Goal: Information Seeking & Learning: Learn about a topic

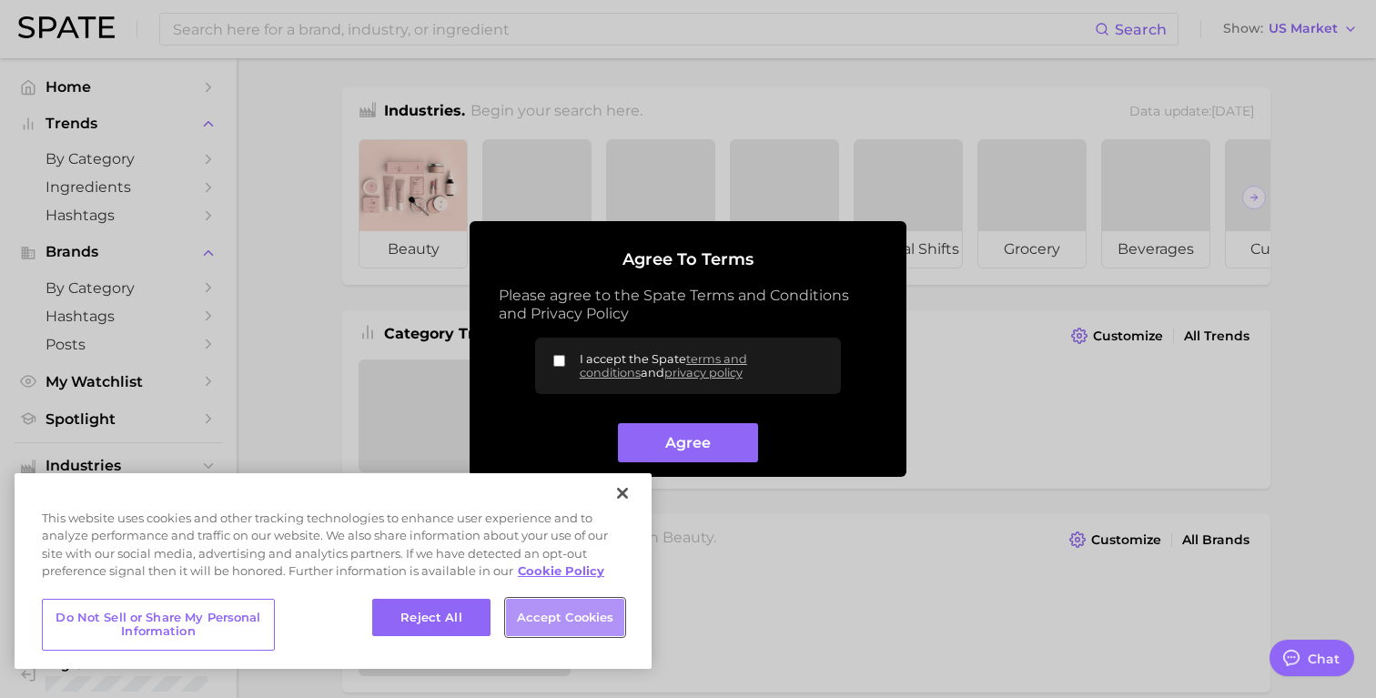
click at [562, 611] on button "Accept Cookies" at bounding box center [565, 618] width 118 height 38
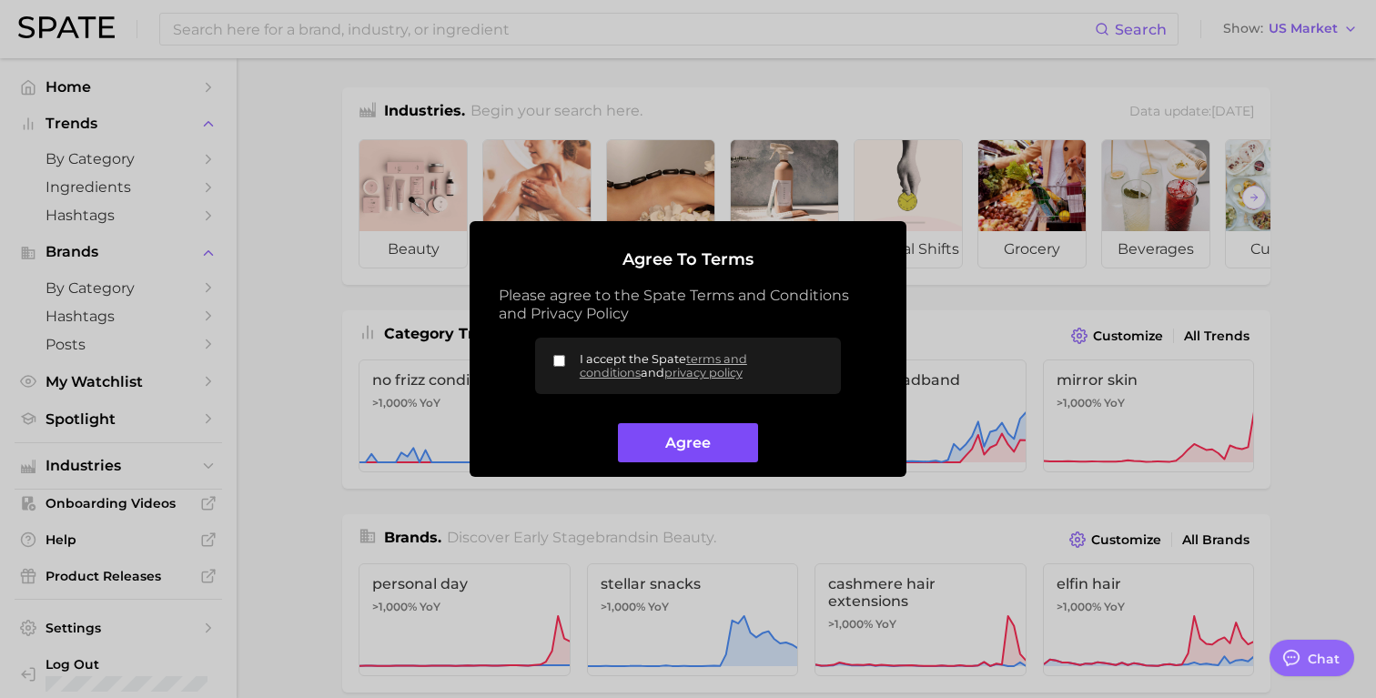
click at [697, 459] on button "Agree" at bounding box center [687, 442] width 139 height 39
click at [568, 356] on label "I accept the Spate terms and conditions and privacy policy" at bounding box center [688, 366] width 306 height 56
click at [565, 356] on input "I accept the Spate terms and conditions and privacy policy" at bounding box center [559, 361] width 12 height 12
checkbox input "true"
click at [671, 443] on button "Agree" at bounding box center [687, 442] width 139 height 39
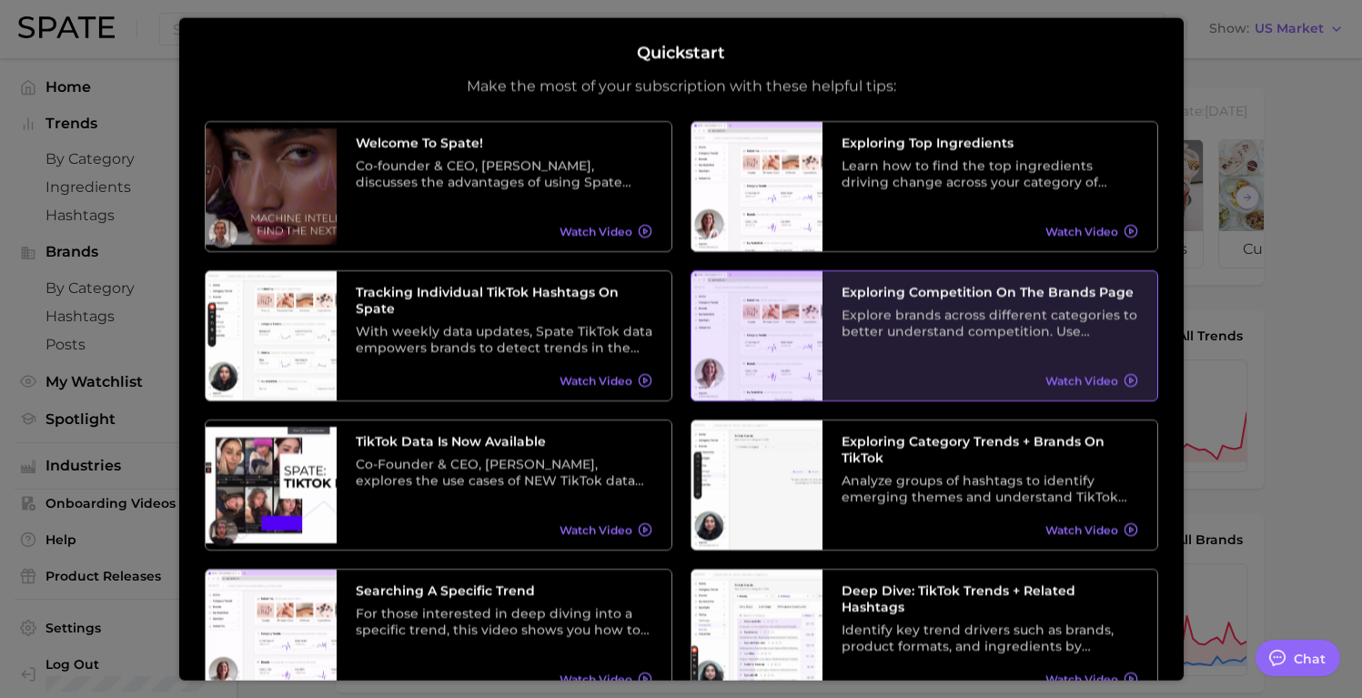
click at [1076, 372] on div "Exploring Competition on the Brands Page Explore brands across different catego…" at bounding box center [990, 335] width 335 height 129
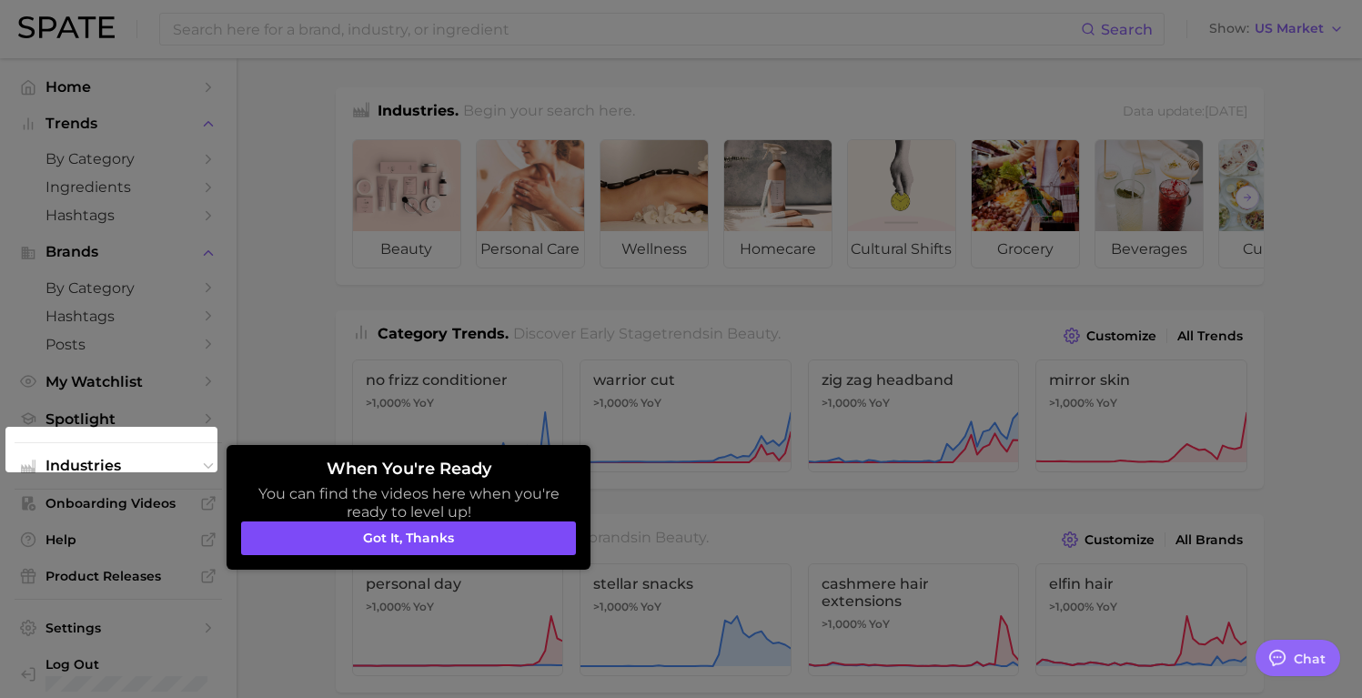
click at [425, 539] on button "Got it, thanks" at bounding box center [408, 538] width 335 height 35
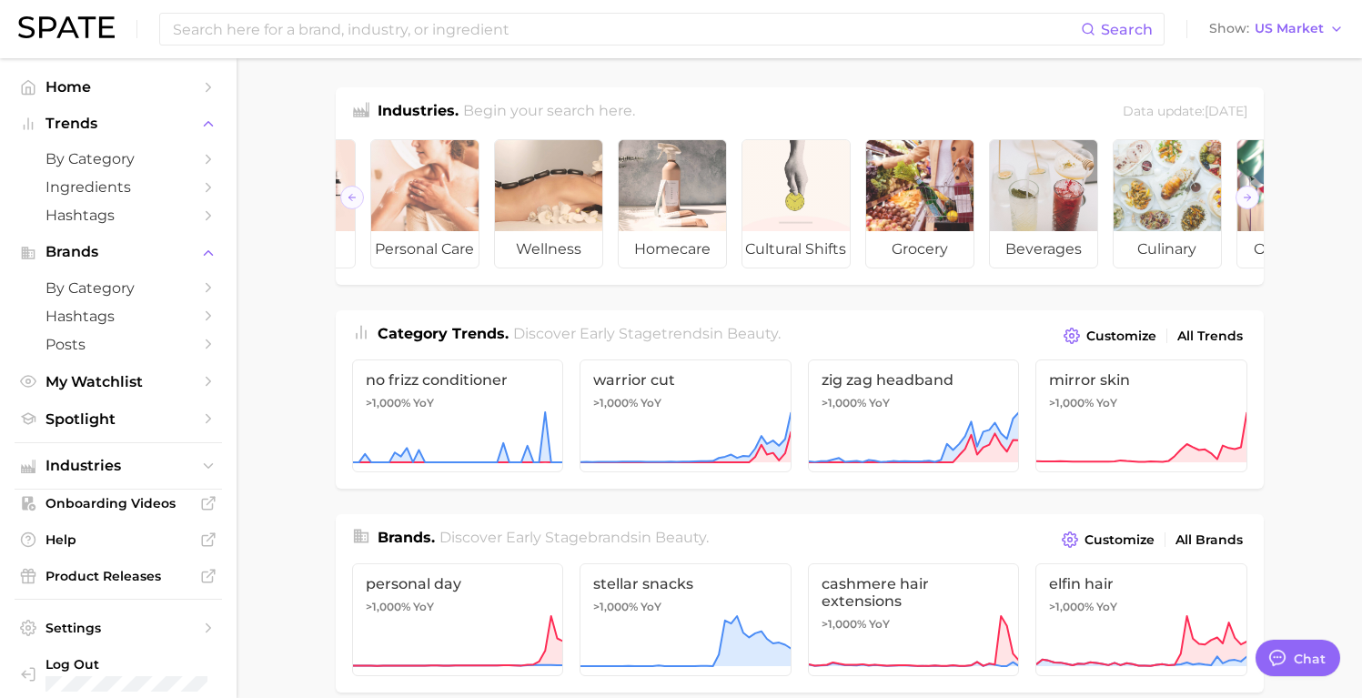
scroll to position [0, 204]
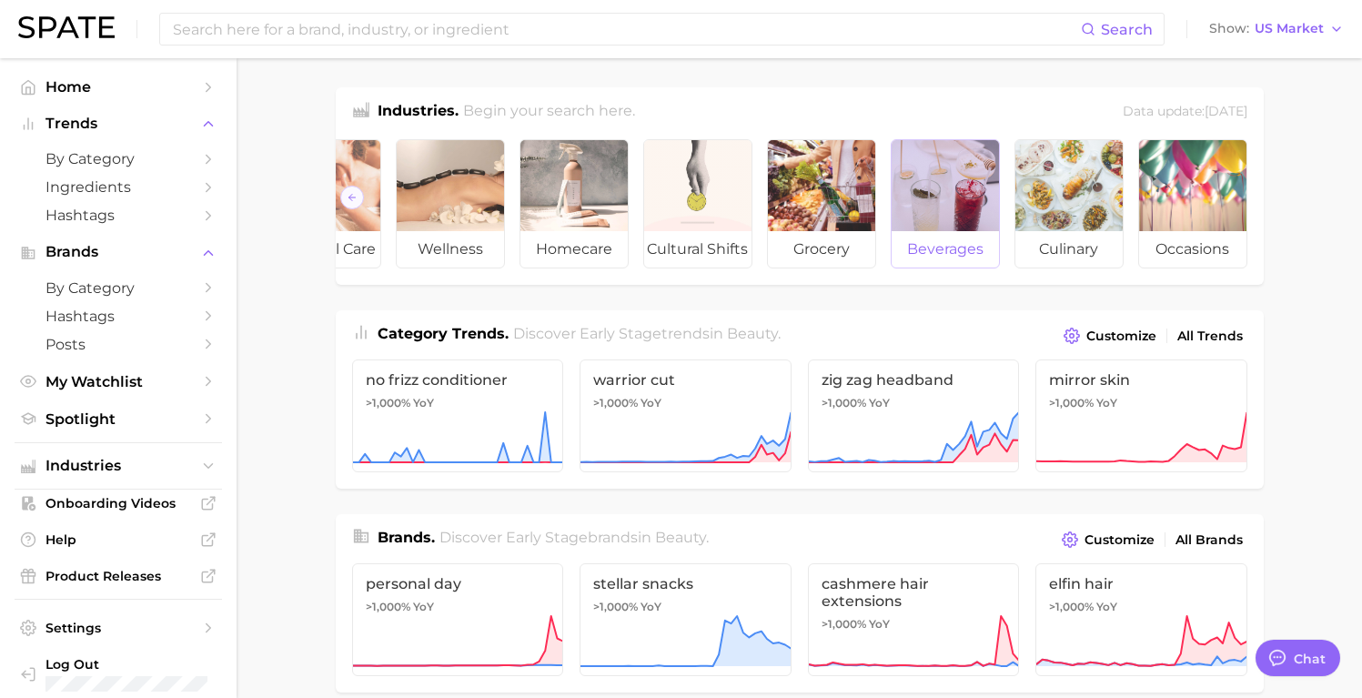
click at [948, 191] on div at bounding box center [945, 185] width 107 height 91
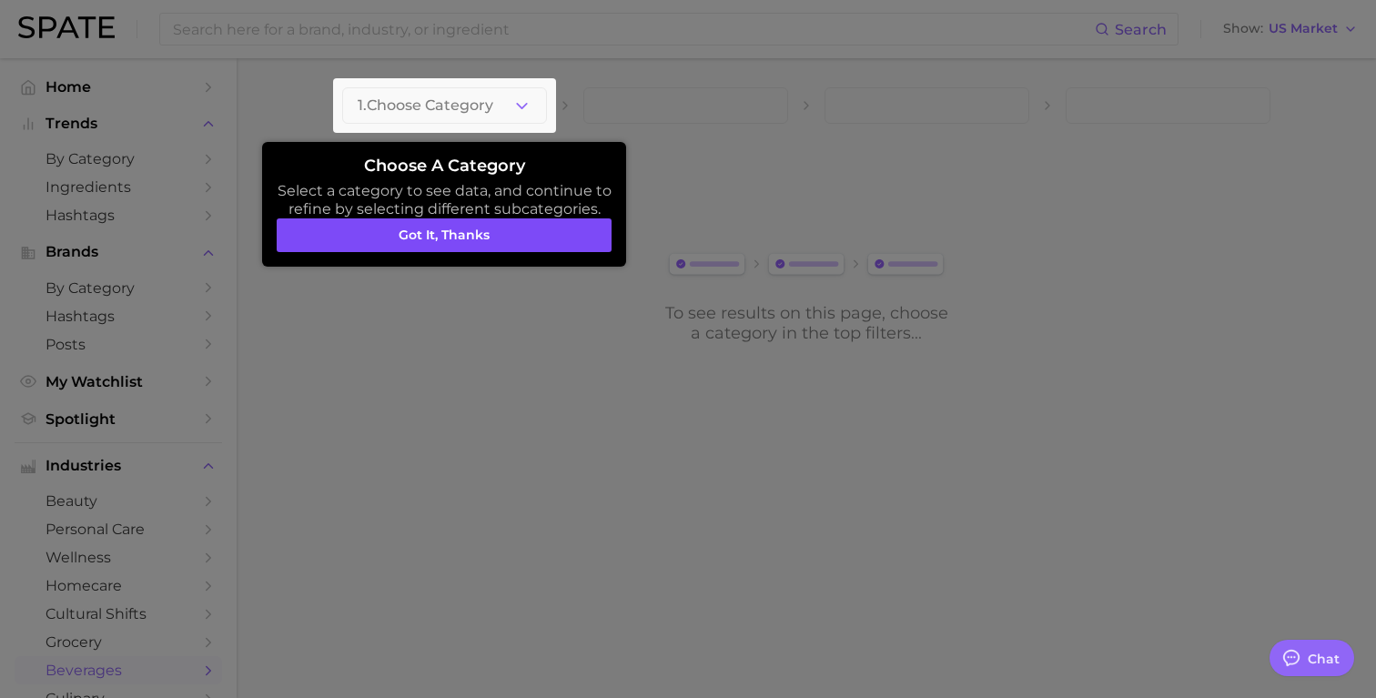
click at [485, 241] on button "Got it, thanks" at bounding box center [444, 235] width 335 height 35
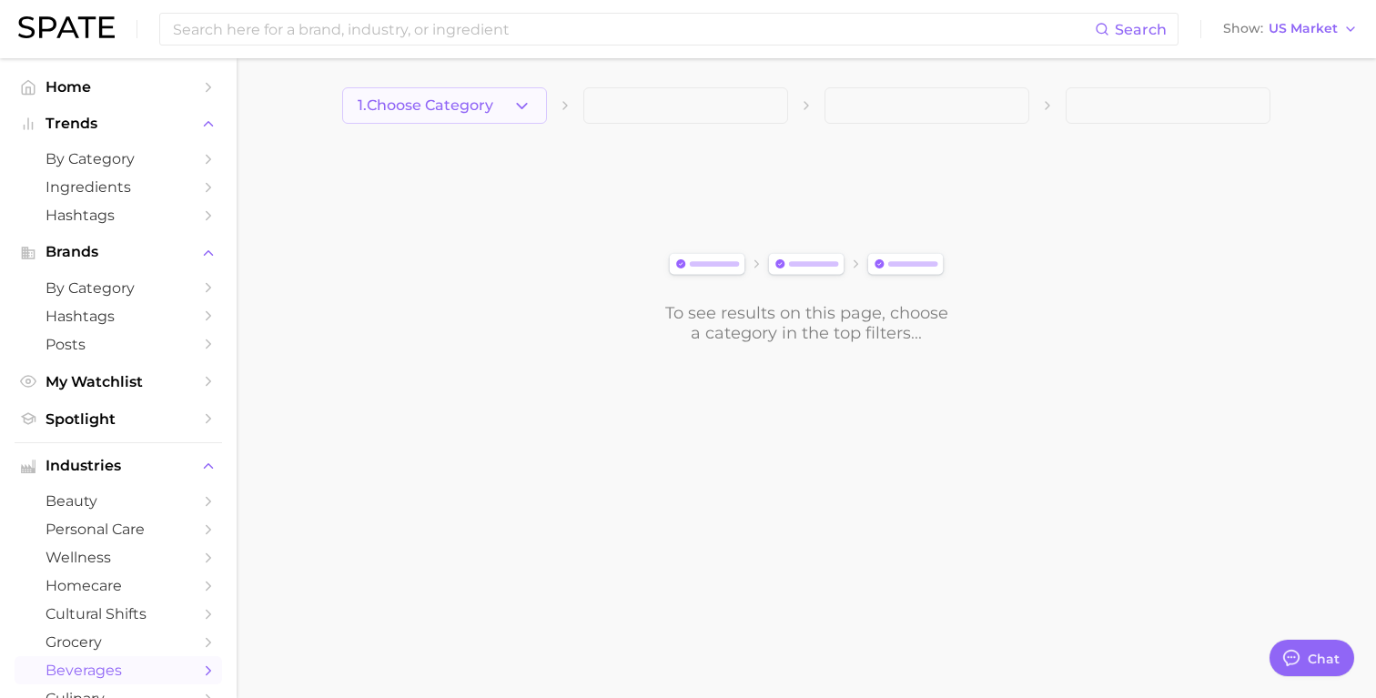
click at [486, 112] on span "1. Choose Category" at bounding box center [426, 105] width 136 height 16
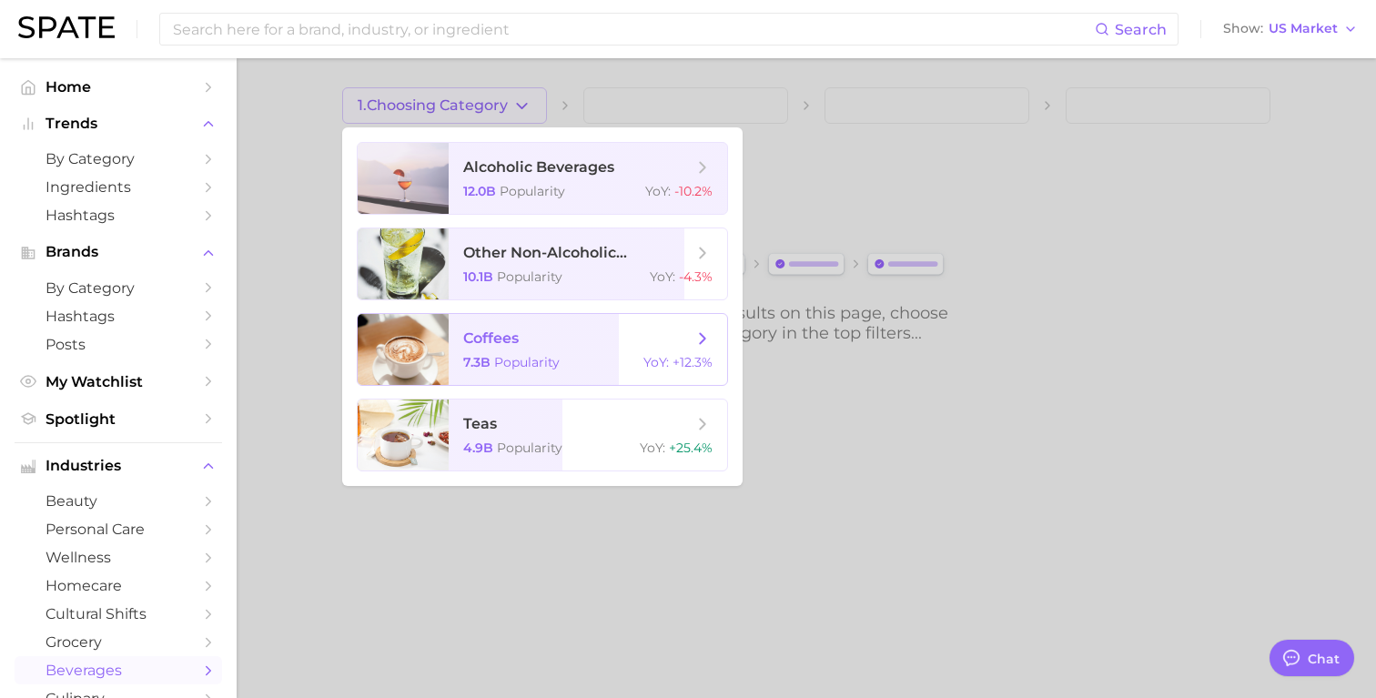
click at [564, 342] on span "coffees" at bounding box center [577, 338] width 229 height 20
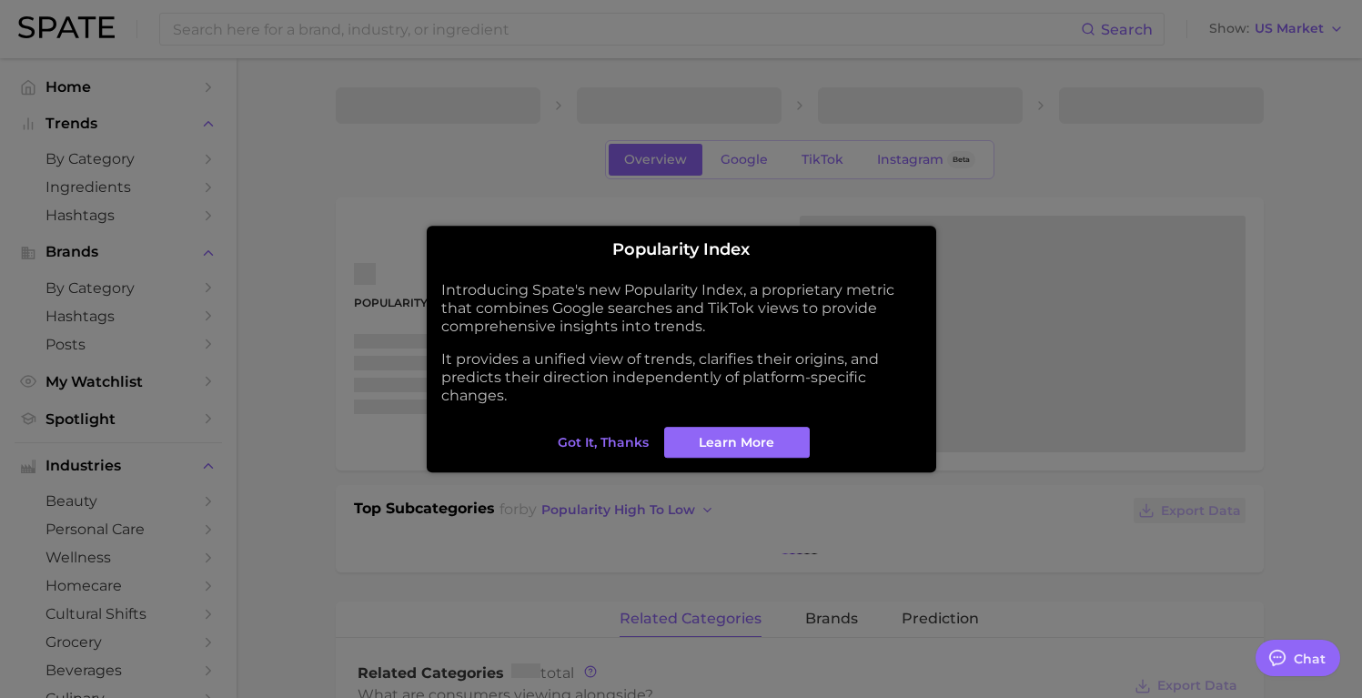
type textarea "x"
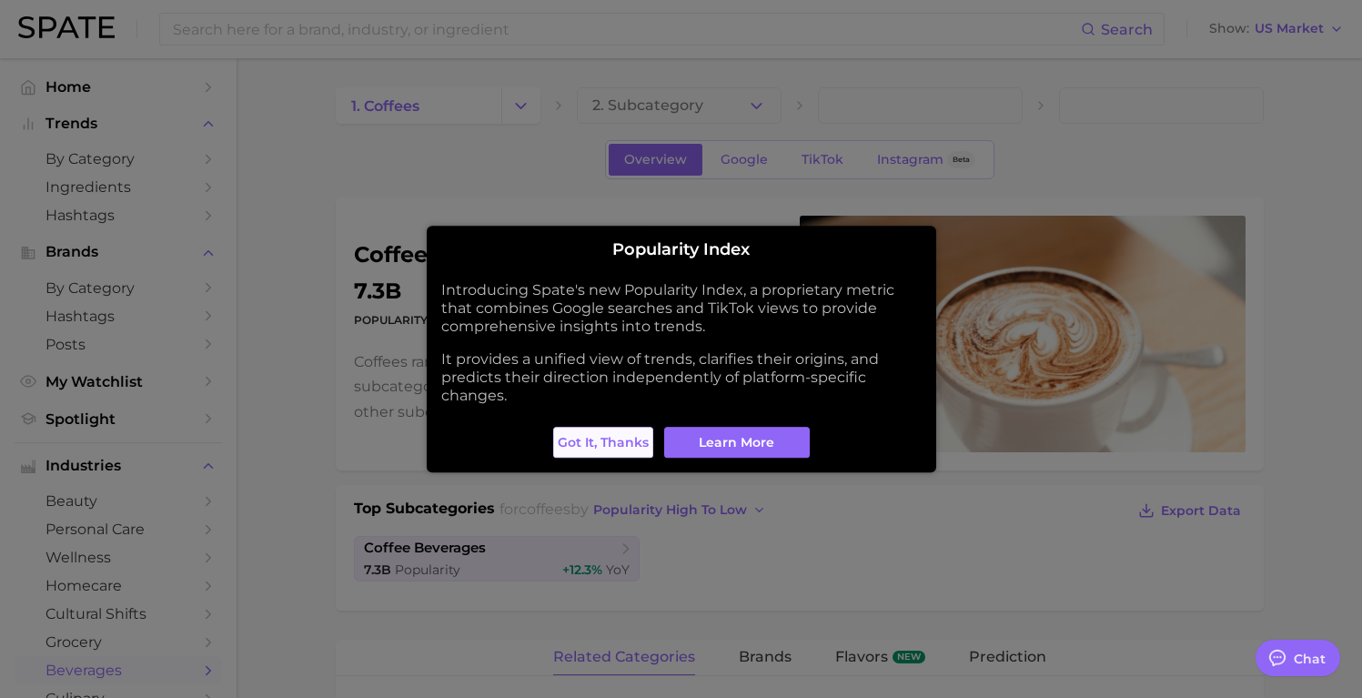
click at [629, 448] on span "Got it, thanks" at bounding box center [603, 442] width 91 height 15
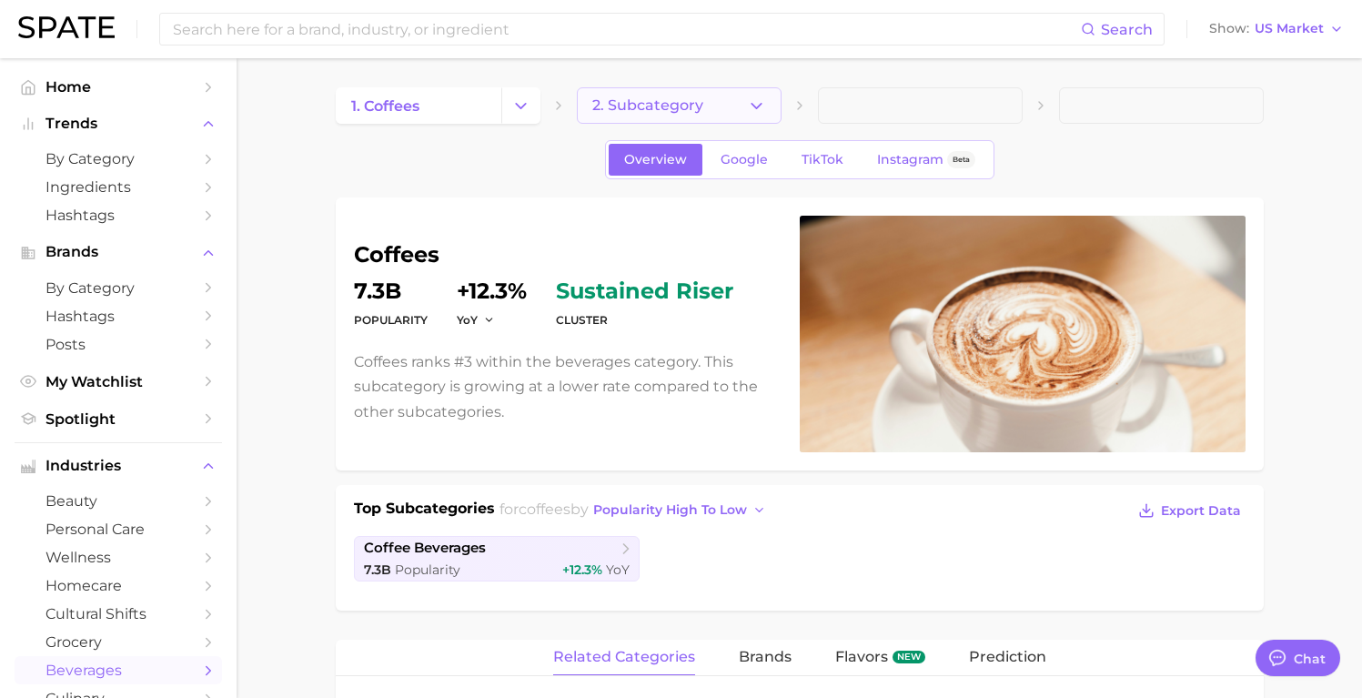
click at [710, 93] on button "2. Subcategory" at bounding box center [679, 105] width 205 height 36
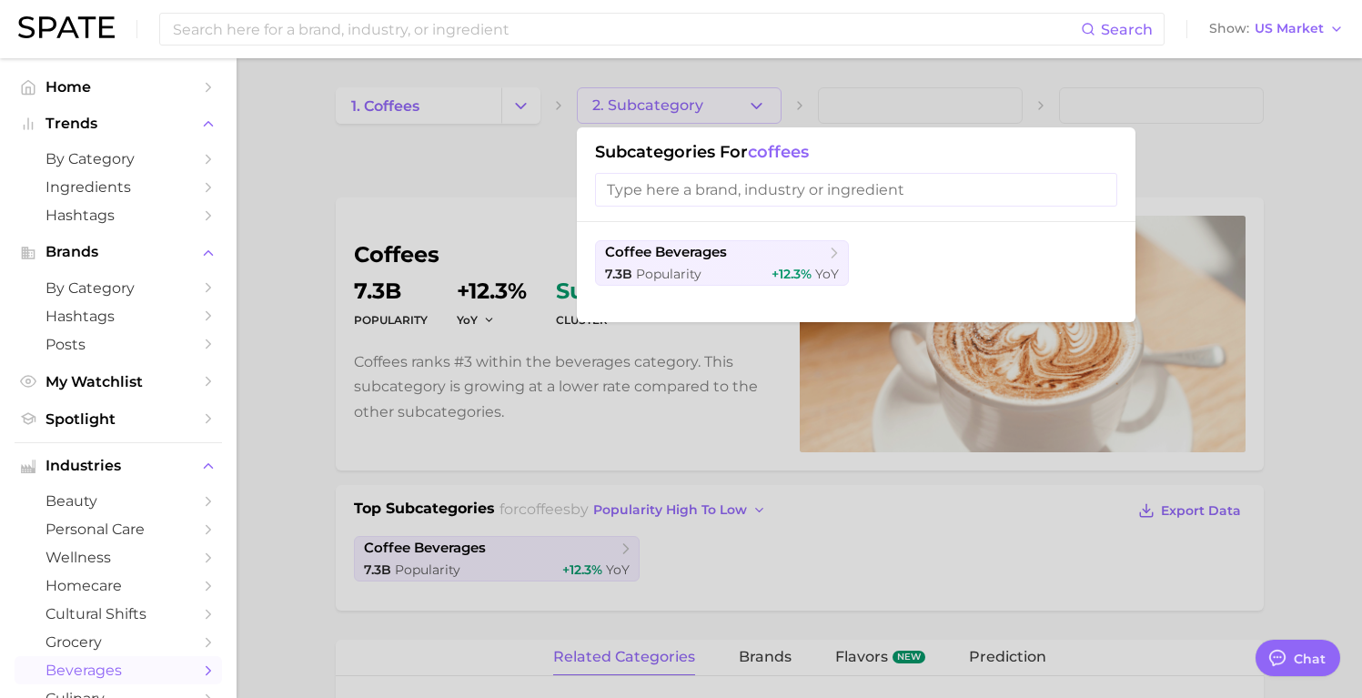
click at [728, 187] on input "search" at bounding box center [856, 190] width 522 height 34
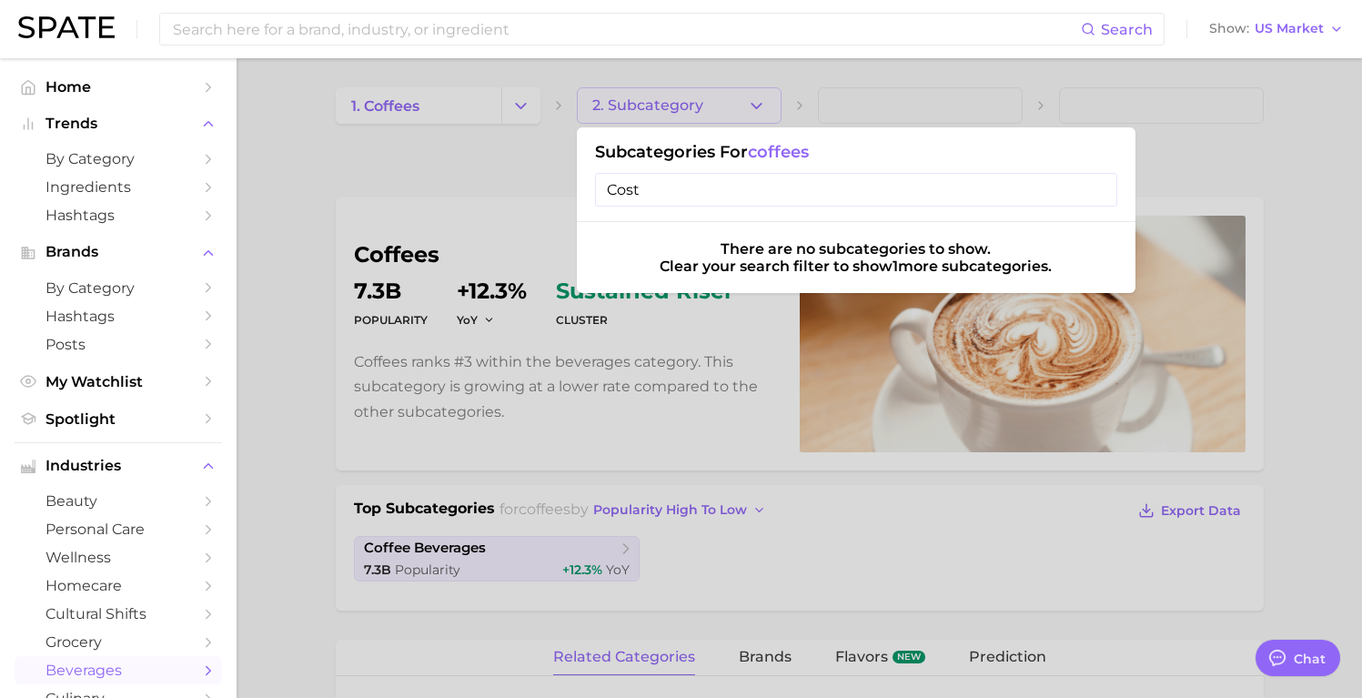
type input "Costa"
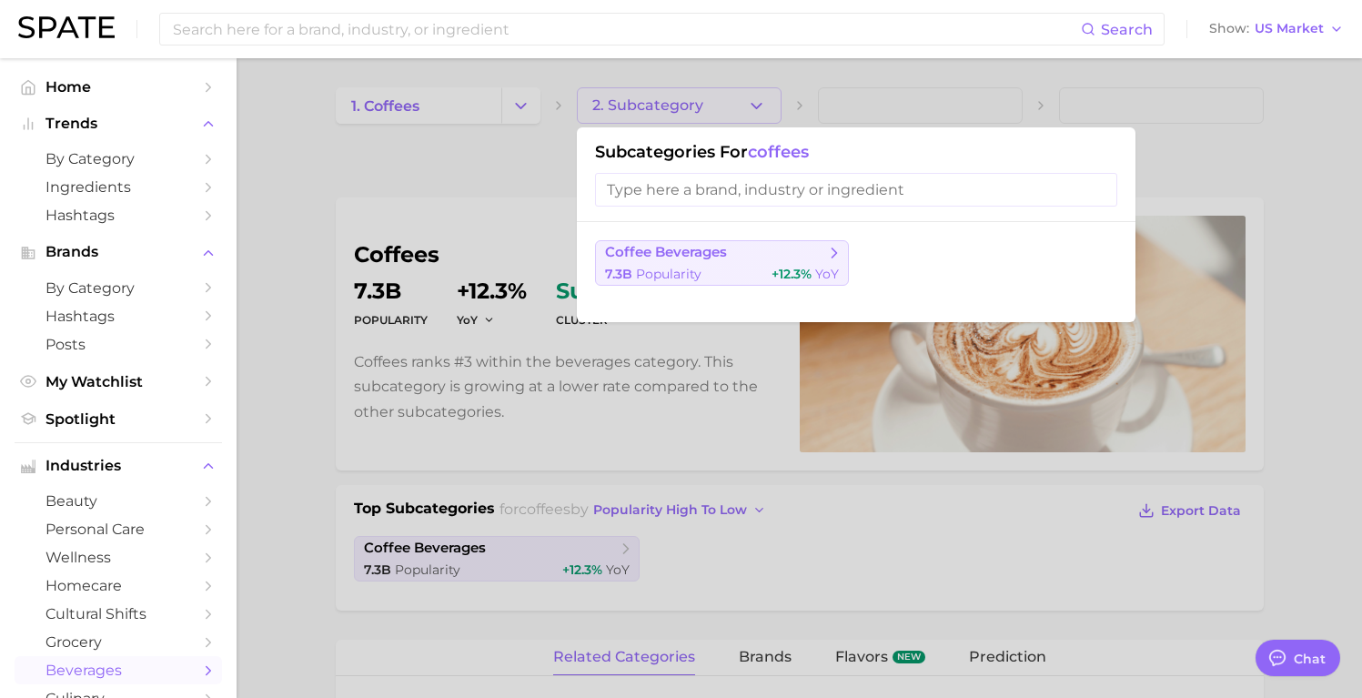
click at [755, 250] on span "coffee beverages" at bounding box center [715, 253] width 221 height 18
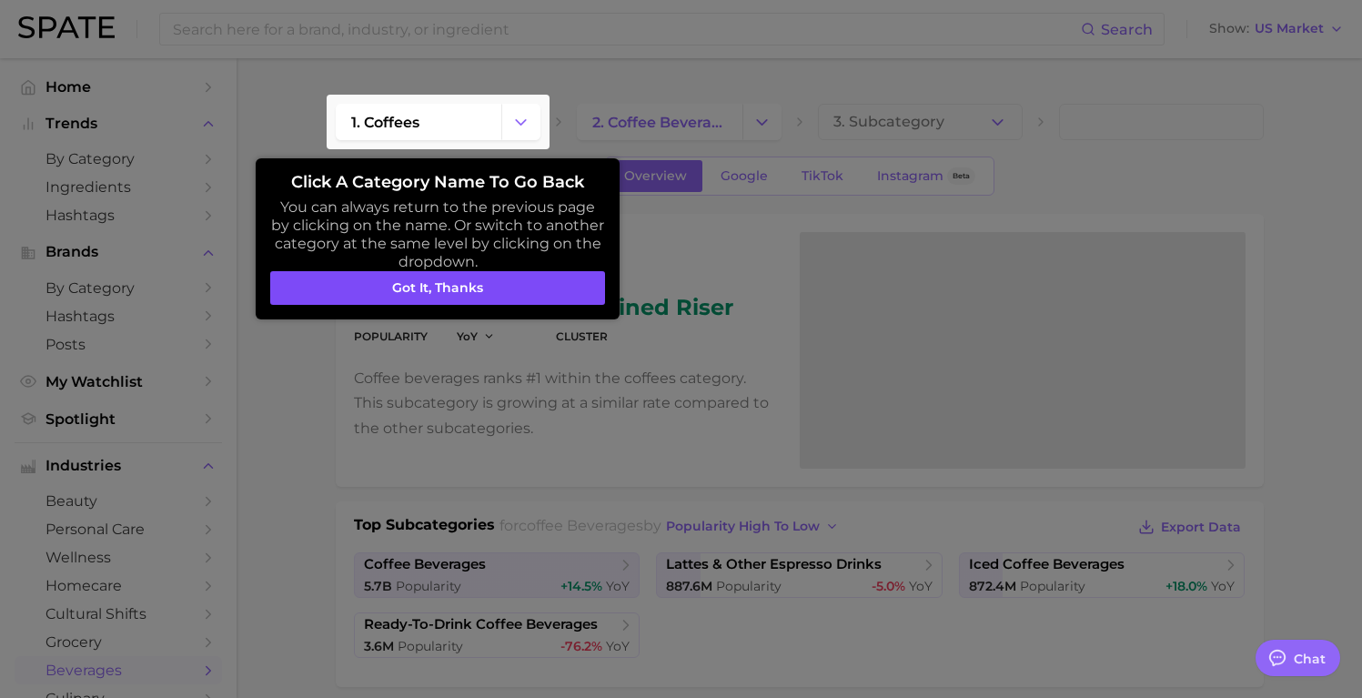
click at [449, 288] on button "Got it, thanks" at bounding box center [437, 288] width 335 height 35
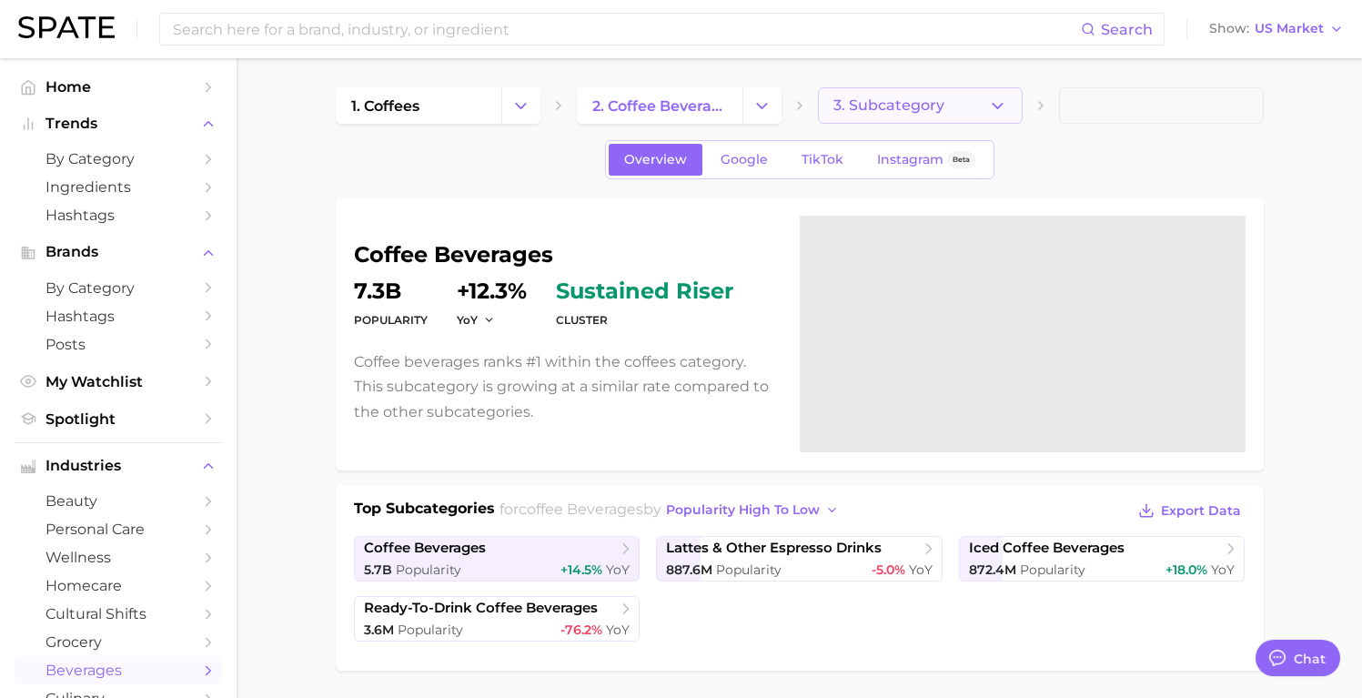
click at [940, 112] on span "3. Subcategory" at bounding box center [888, 105] width 111 height 16
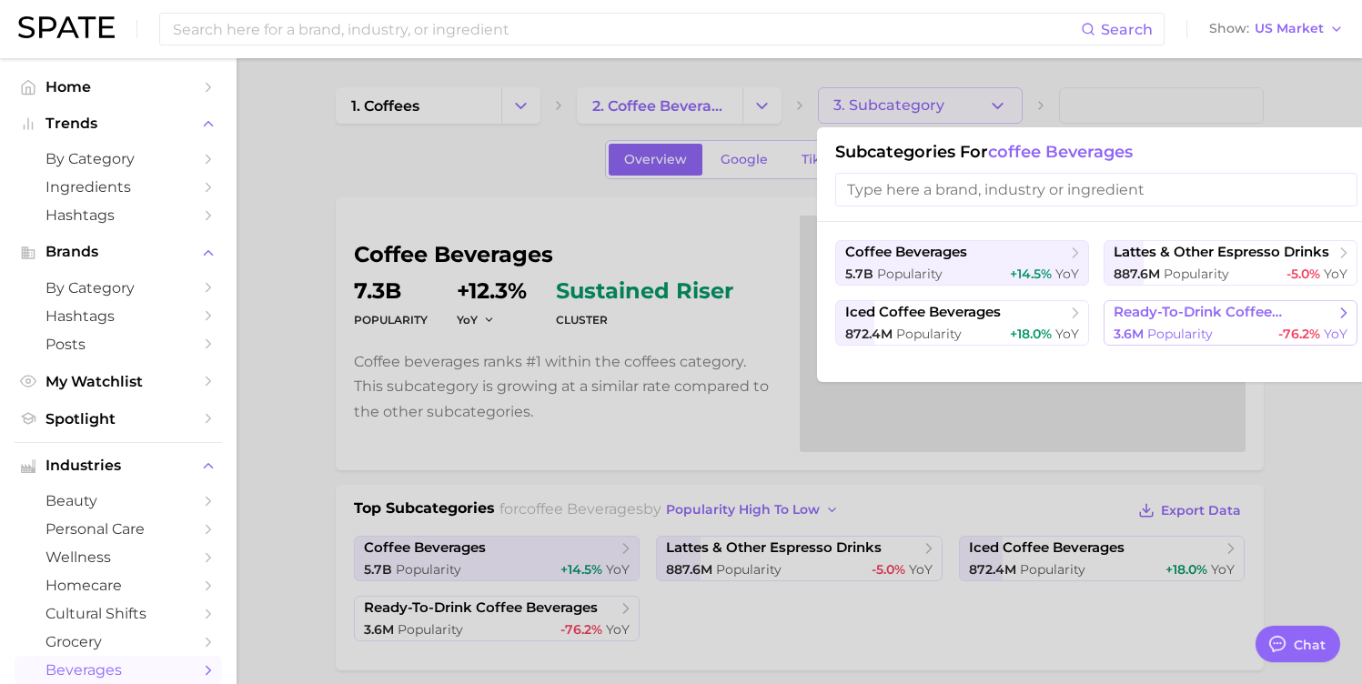
click at [1237, 326] on div "3.6m Popularity -76.2% YoY" at bounding box center [1231, 334] width 234 height 17
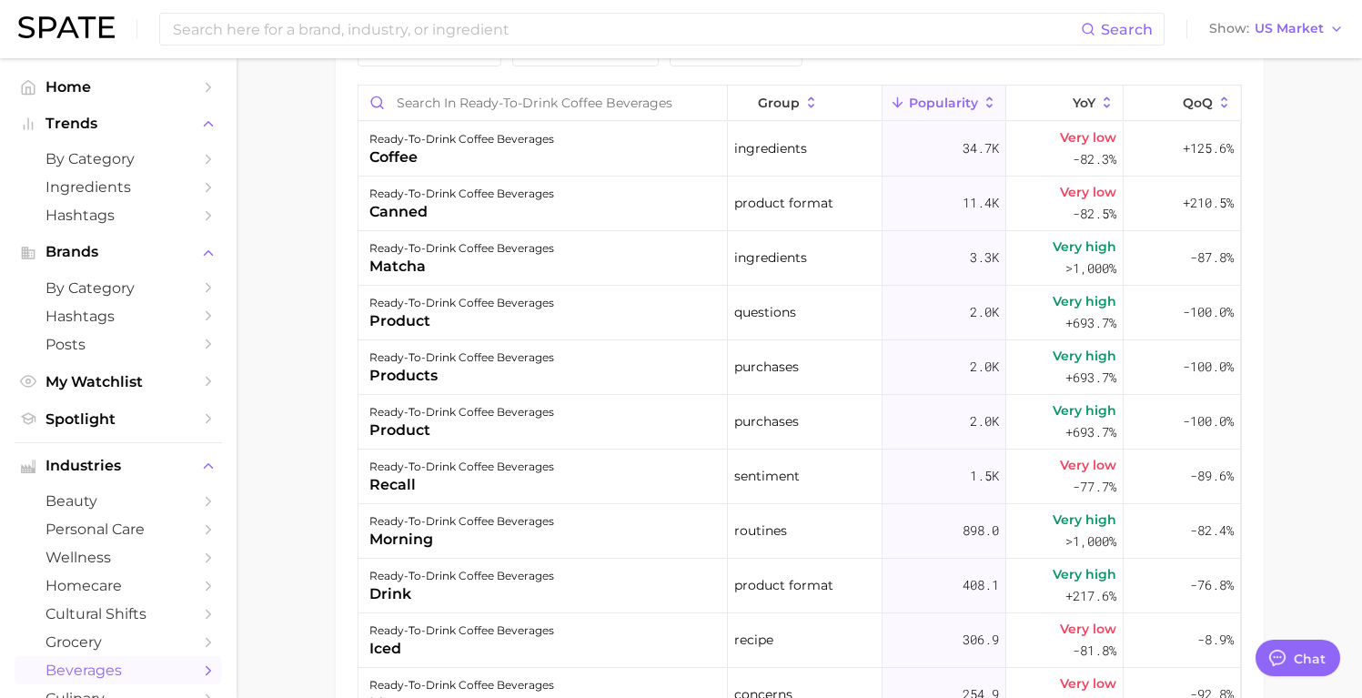
scroll to position [523, 0]
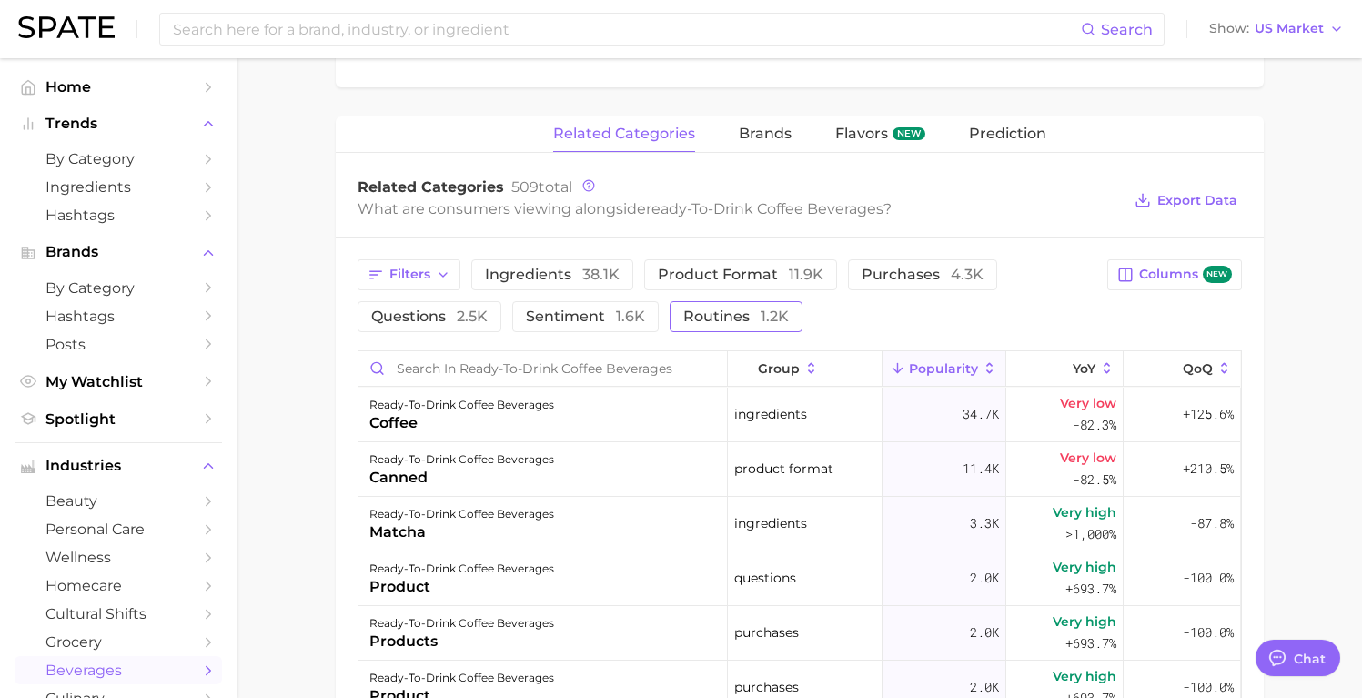
click at [745, 319] on span "routines 1.2k" at bounding box center [736, 316] width 106 height 15
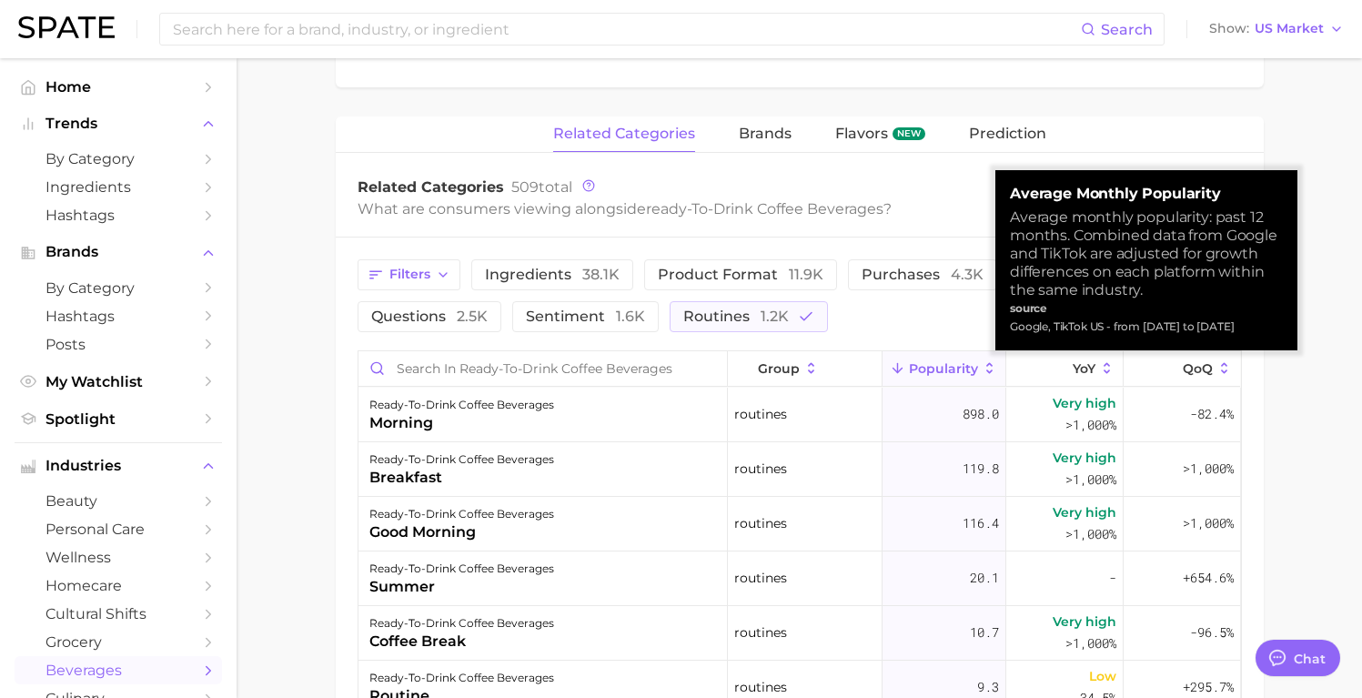
click at [1347, 312] on main "1. coffees 2. coffee beverages 3. ready-to-drink coffee beverages 4. Subcategor…" at bounding box center [800, 348] width 1126 height 1626
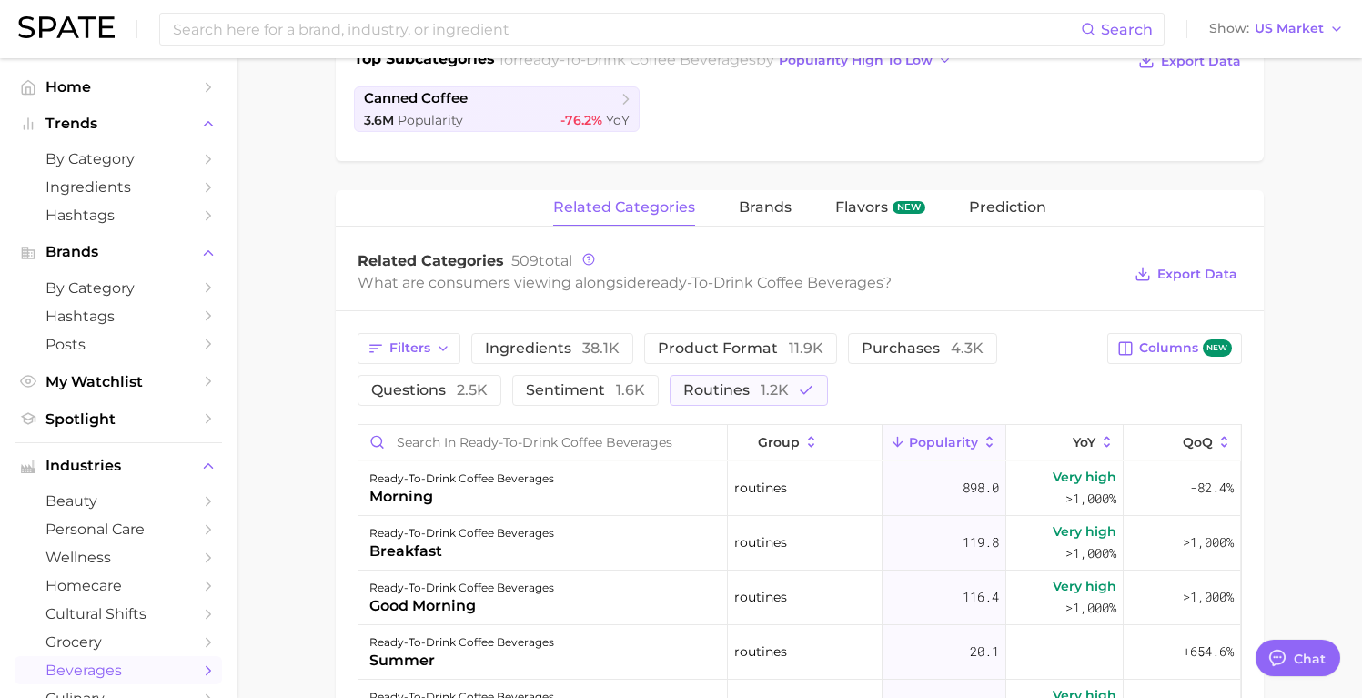
scroll to position [486, 0]
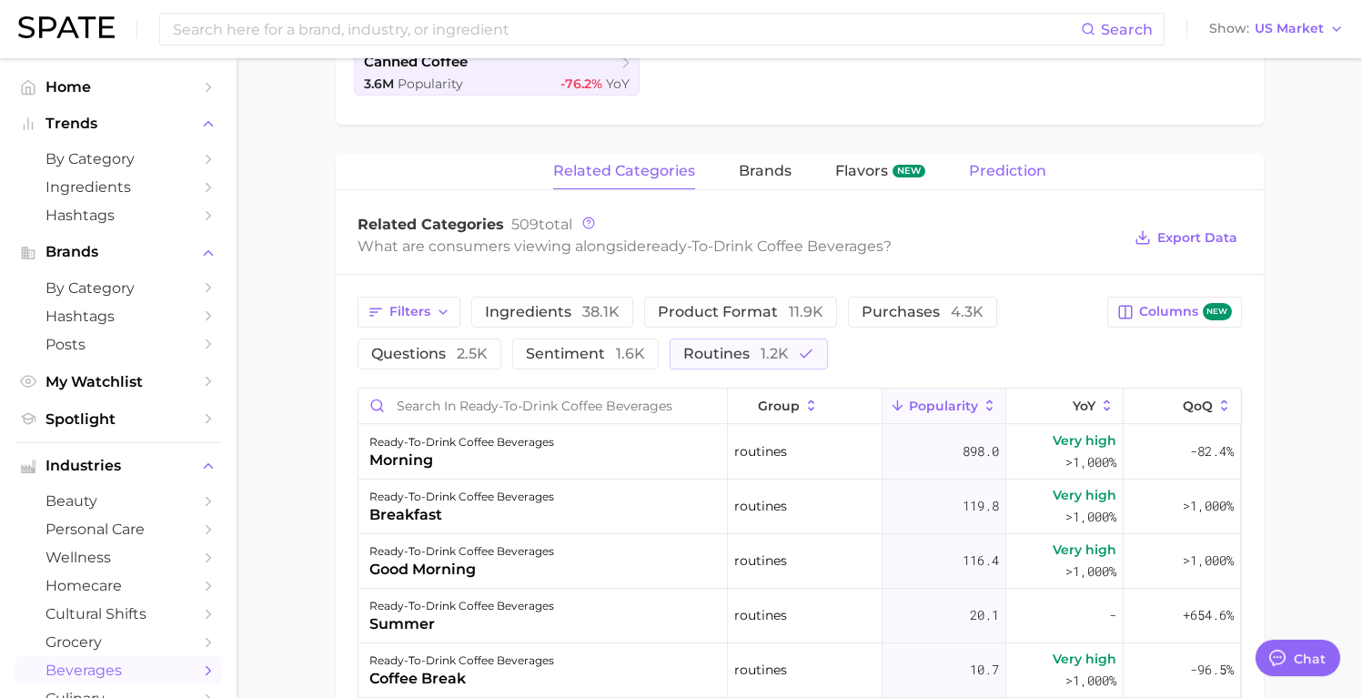
click at [1025, 167] on span "Prediction" at bounding box center [1007, 171] width 77 height 16
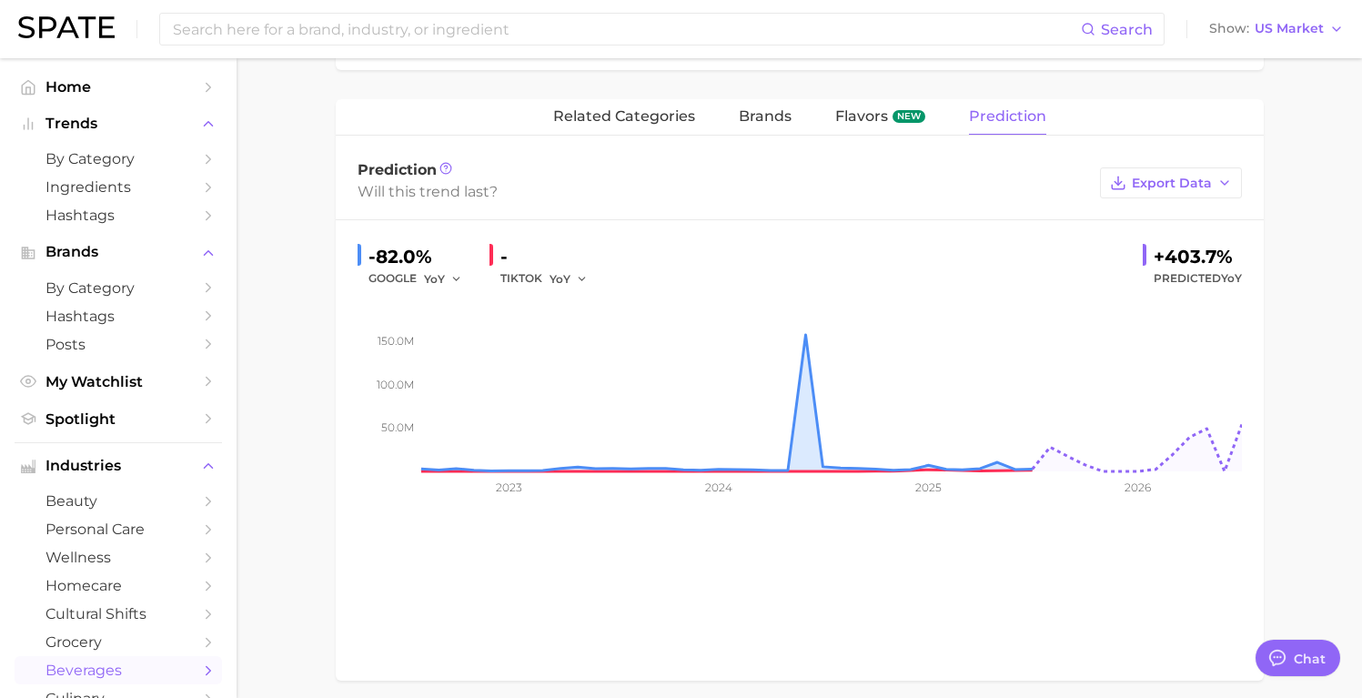
scroll to position [613, 0]
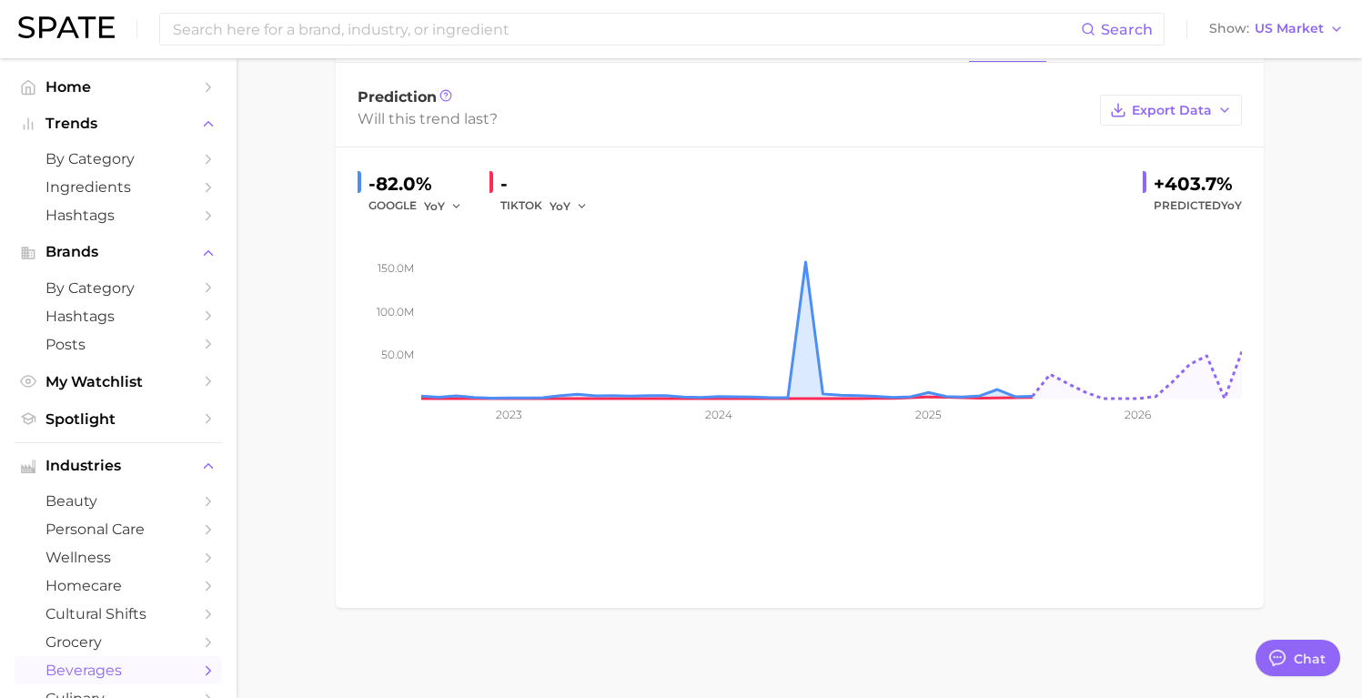
click at [539, 191] on div "-" at bounding box center [550, 183] width 100 height 29
click at [446, 96] on icon at bounding box center [445, 95] width 13 height 13
click at [450, 99] on icon at bounding box center [445, 95] width 13 height 13
click at [313, 182] on main "1. coffees 2. coffee beverages 3. ready-to-drink coffee beverages 4. Subcategor…" at bounding box center [800, 72] width 1126 height 1254
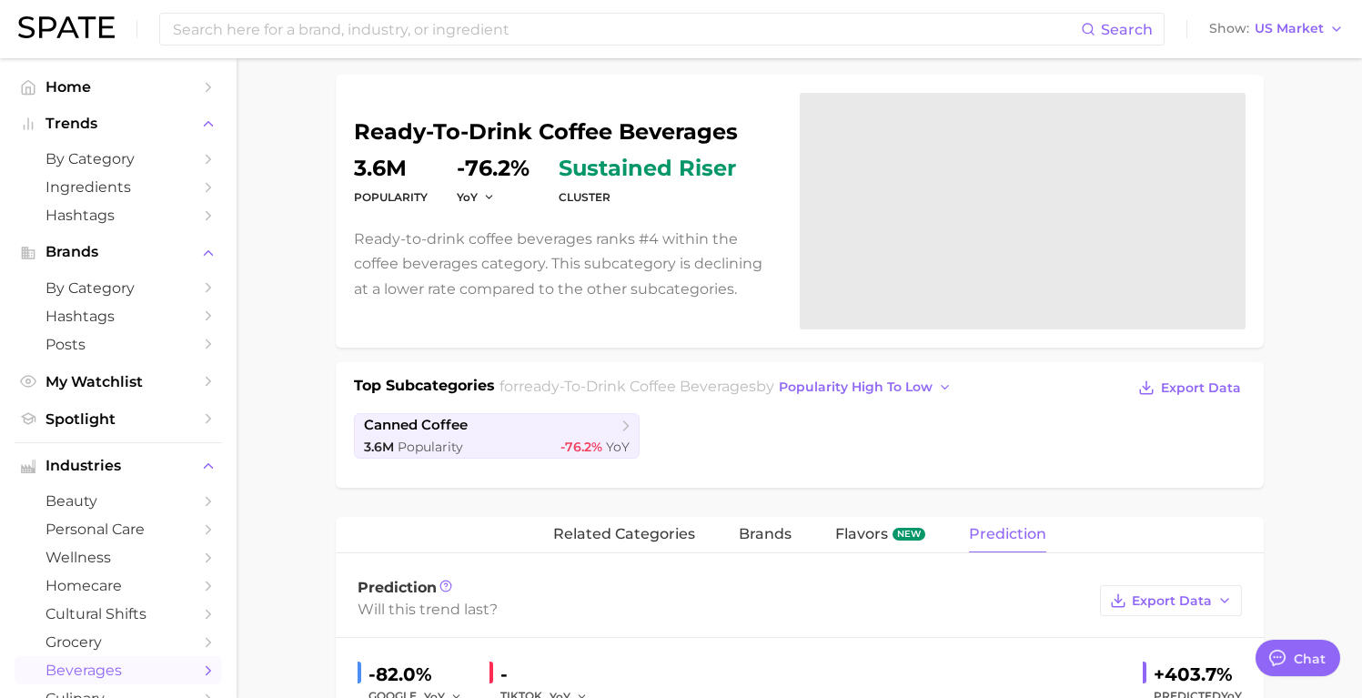
scroll to position [226, 0]
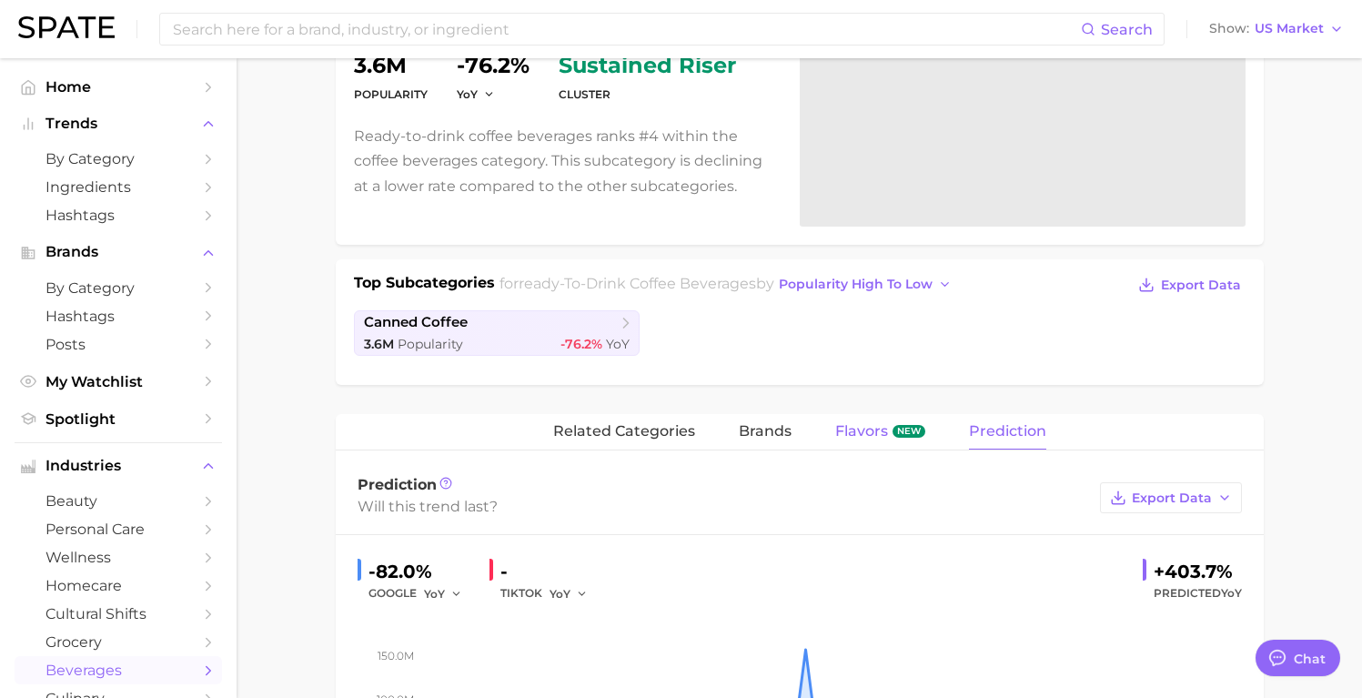
click at [863, 429] on span "Flavors" at bounding box center [861, 431] width 53 height 16
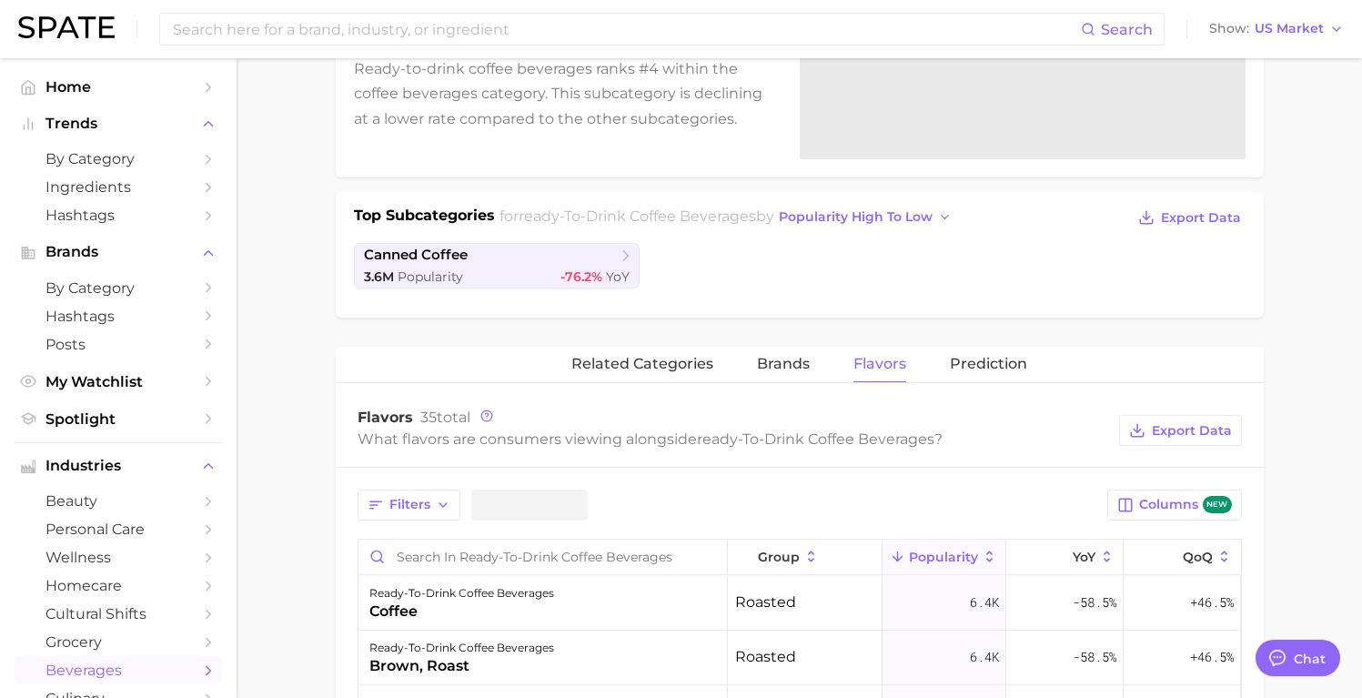
scroll to position [585, 0]
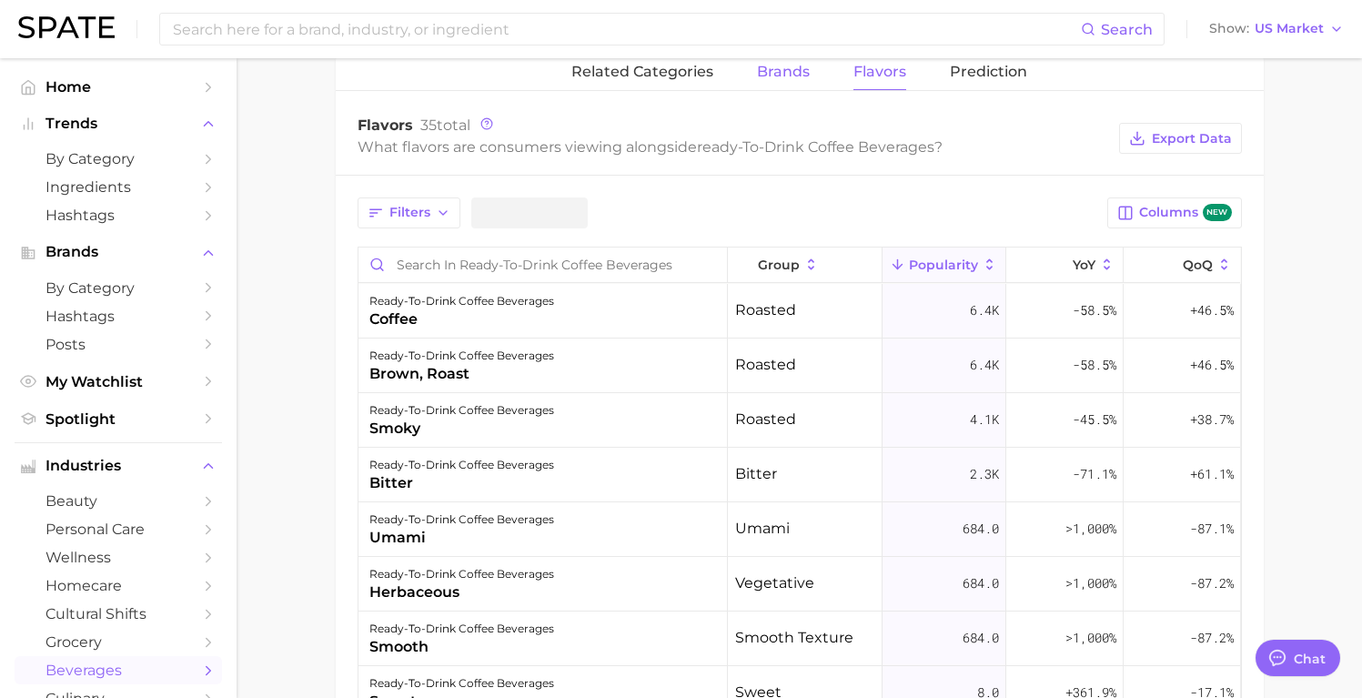
click at [785, 82] on button "brands" at bounding box center [783, 72] width 53 height 35
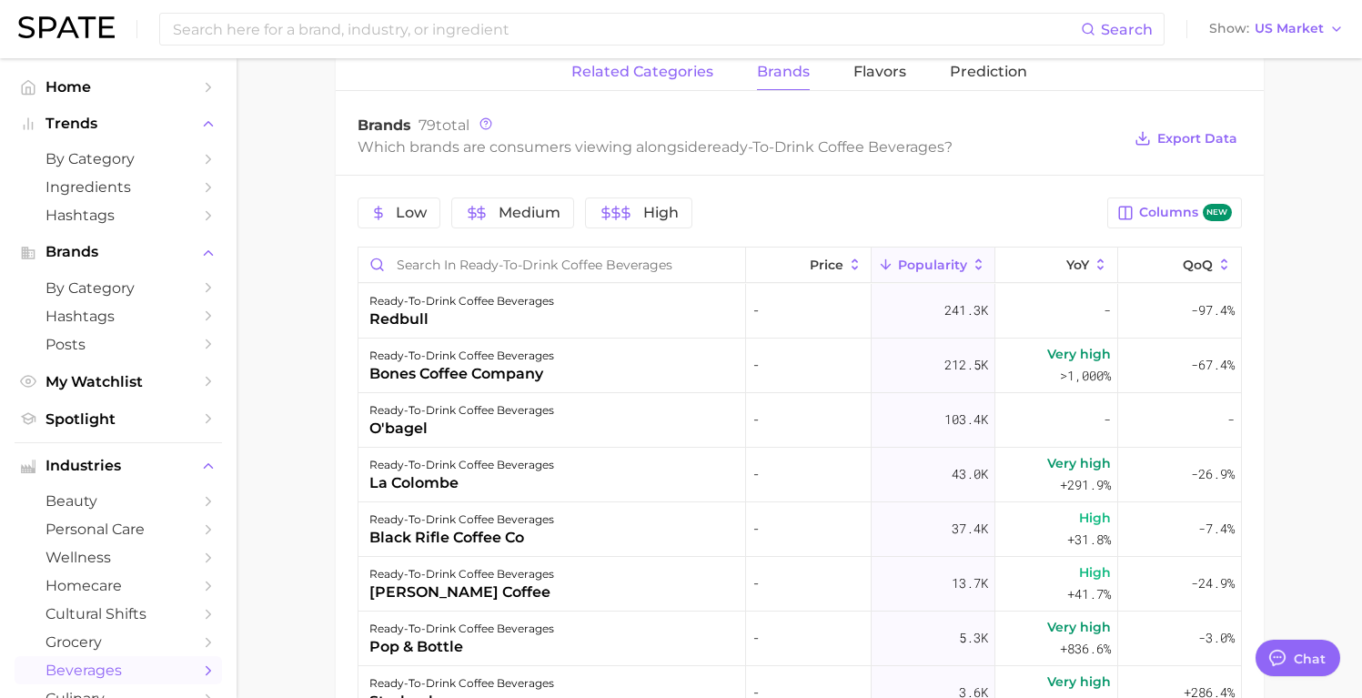
click at [659, 72] on span "related categories" at bounding box center [642, 72] width 142 height 16
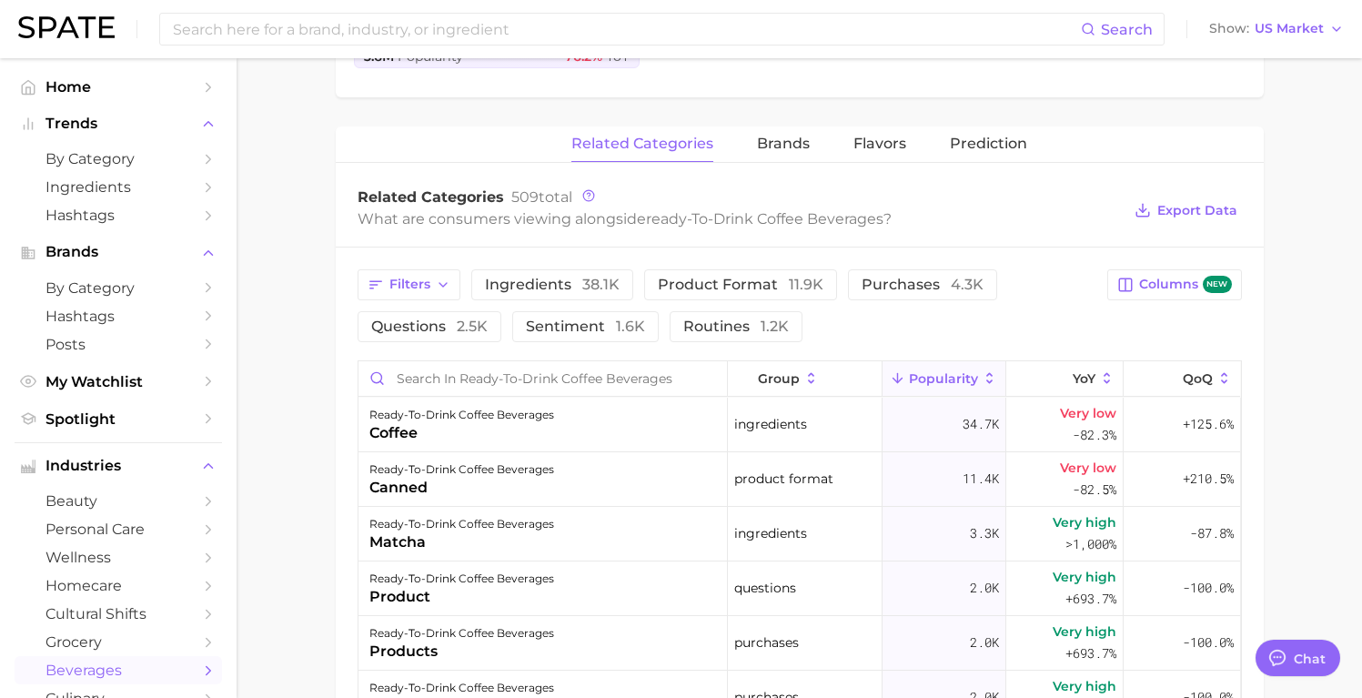
scroll to position [512, 0]
click at [718, 313] on button "routines 1.2k" at bounding box center [736, 327] width 133 height 31
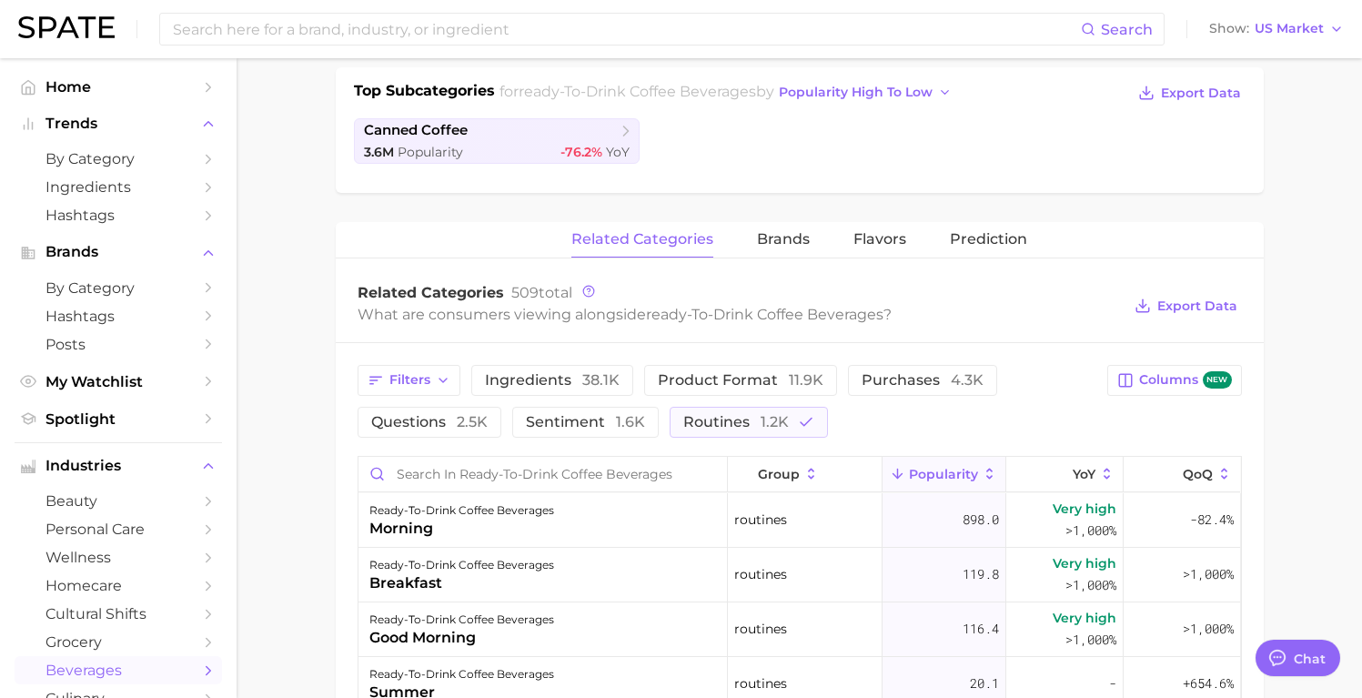
scroll to position [419, 0]
click at [646, 318] on div "What are consumers viewing alongside ready-to-drink coffee beverages ?" at bounding box center [740, 313] width 764 height 25
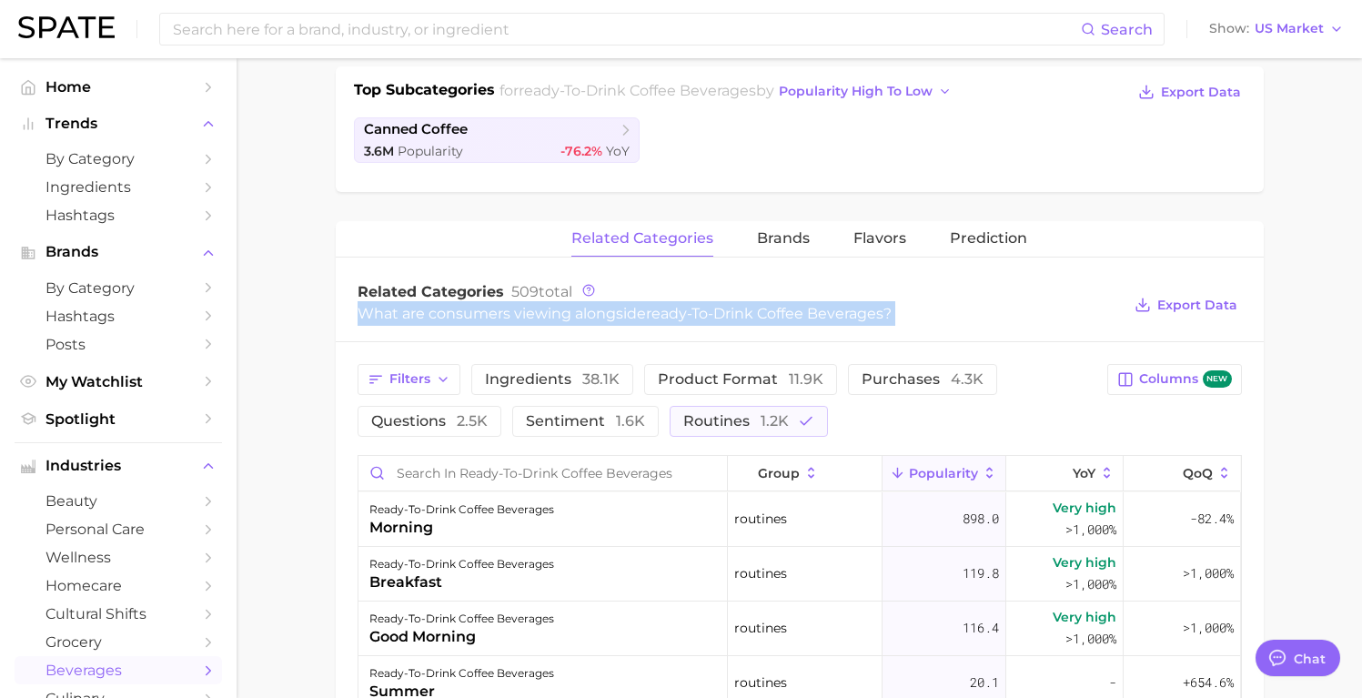
click at [646, 318] on div "What are consumers viewing alongside ready-to-drink coffee beverages ?" at bounding box center [740, 313] width 764 height 25
copy div "What are consumers viewing alongside ready-to-drink coffee beverages ? Export D…"
click at [283, 379] on main "1. coffees 2. coffee beverages 3. ready-to-drink coffee beverages 4. Subcategor…" at bounding box center [800, 453] width 1126 height 1626
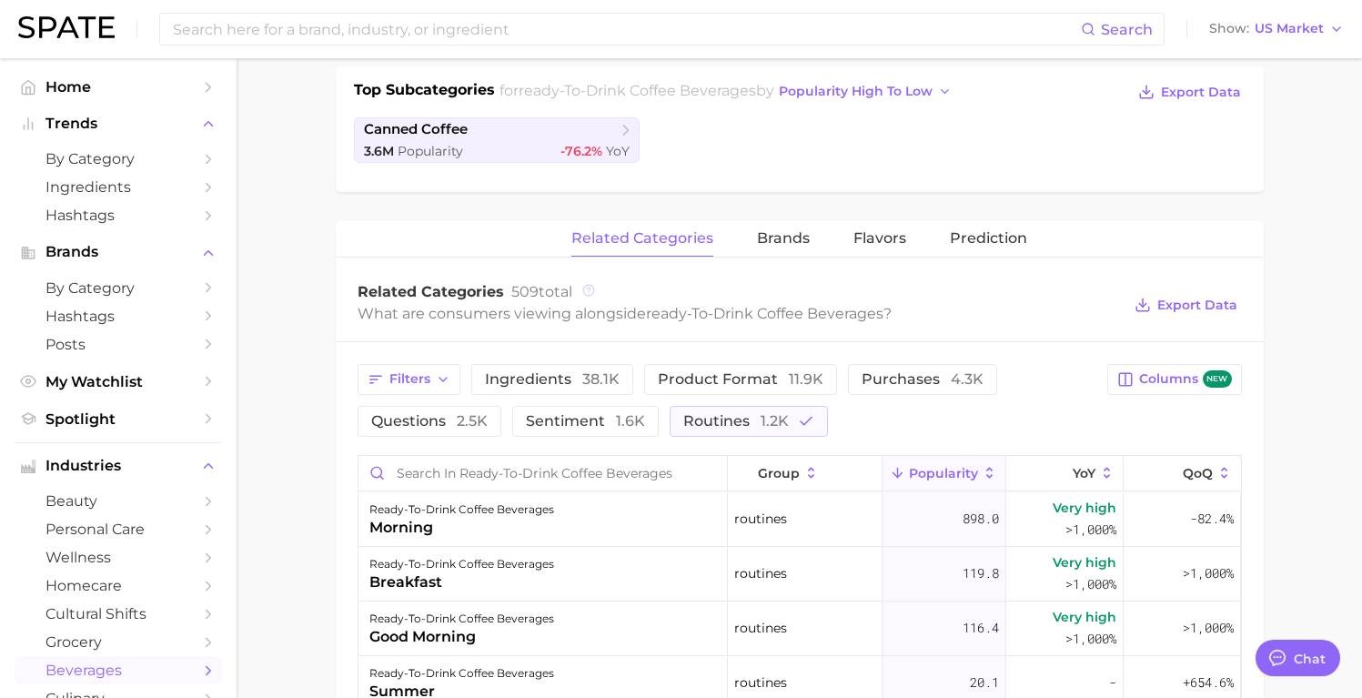
click at [589, 291] on icon at bounding box center [588, 290] width 13 height 13
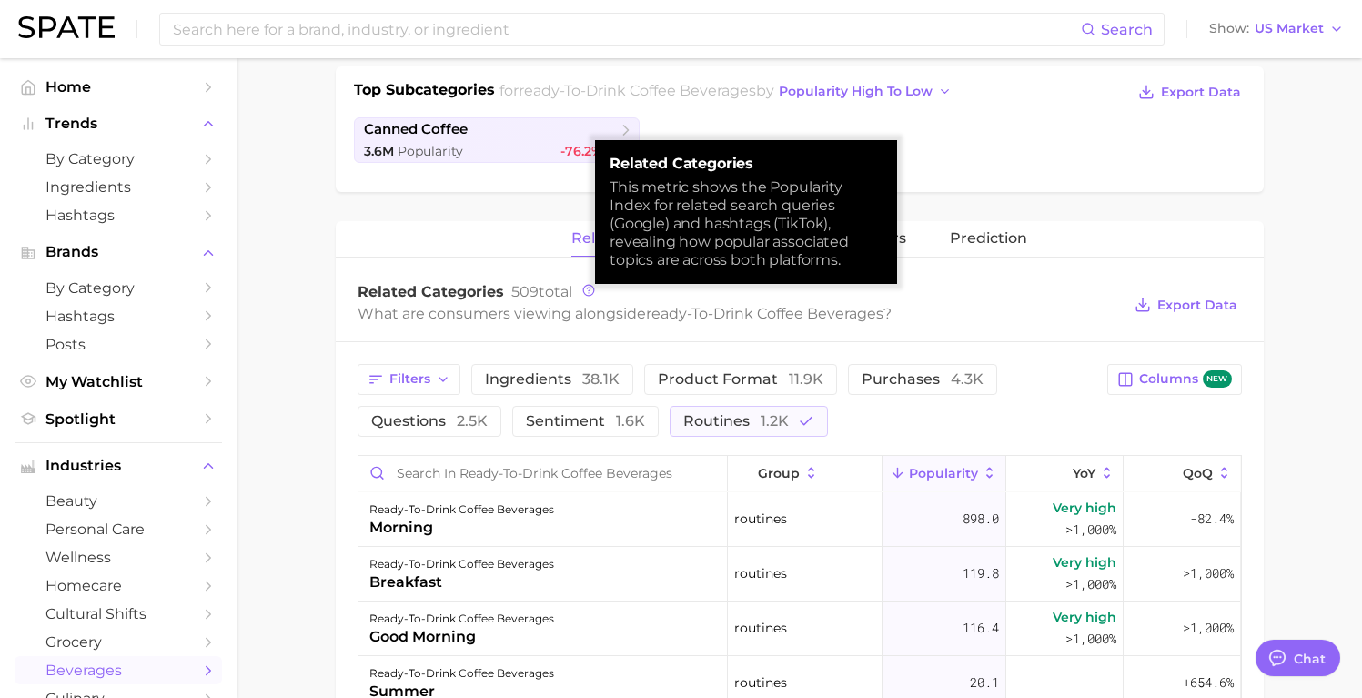
click at [715, 240] on div "This metric shows the Popularity Index for related search queries (Google) and …" at bounding box center [746, 223] width 273 height 91
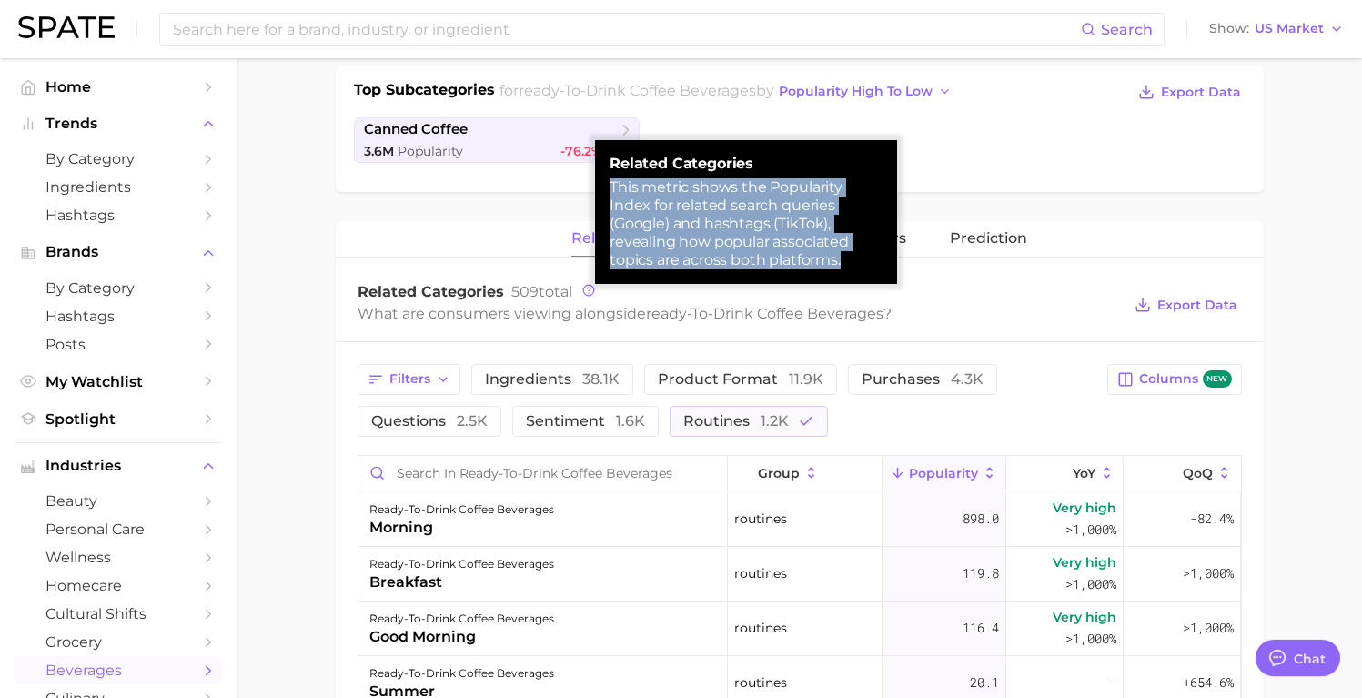
click at [715, 240] on div "This metric shows the Popularity Index for related search queries (Google) and …" at bounding box center [746, 223] width 273 height 91
copy div "This metric shows the Popularity Index for related search queries (Google) and …"
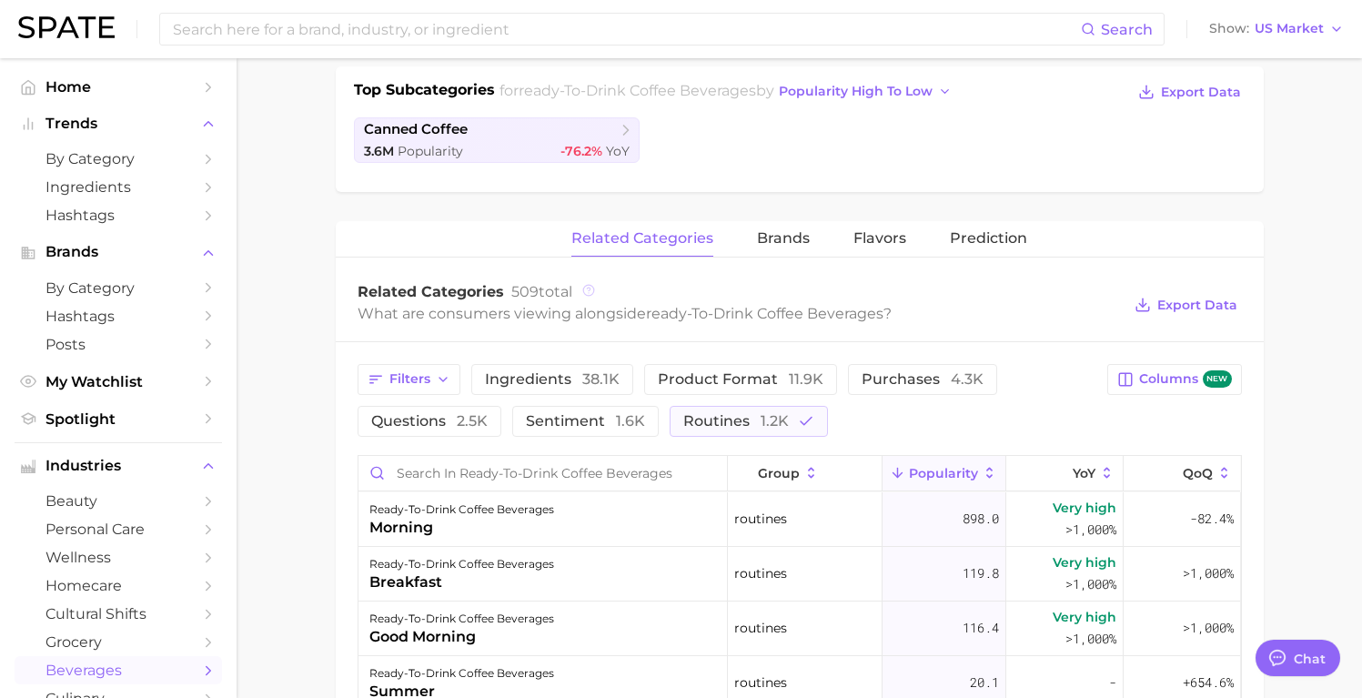
click at [593, 291] on circle at bounding box center [588, 291] width 11 height 11
click at [590, 290] on icon at bounding box center [588, 290] width 3 height 4
click at [589, 293] on line at bounding box center [589, 293] width 0 height 0
